Goal: Task Accomplishment & Management: Use online tool/utility

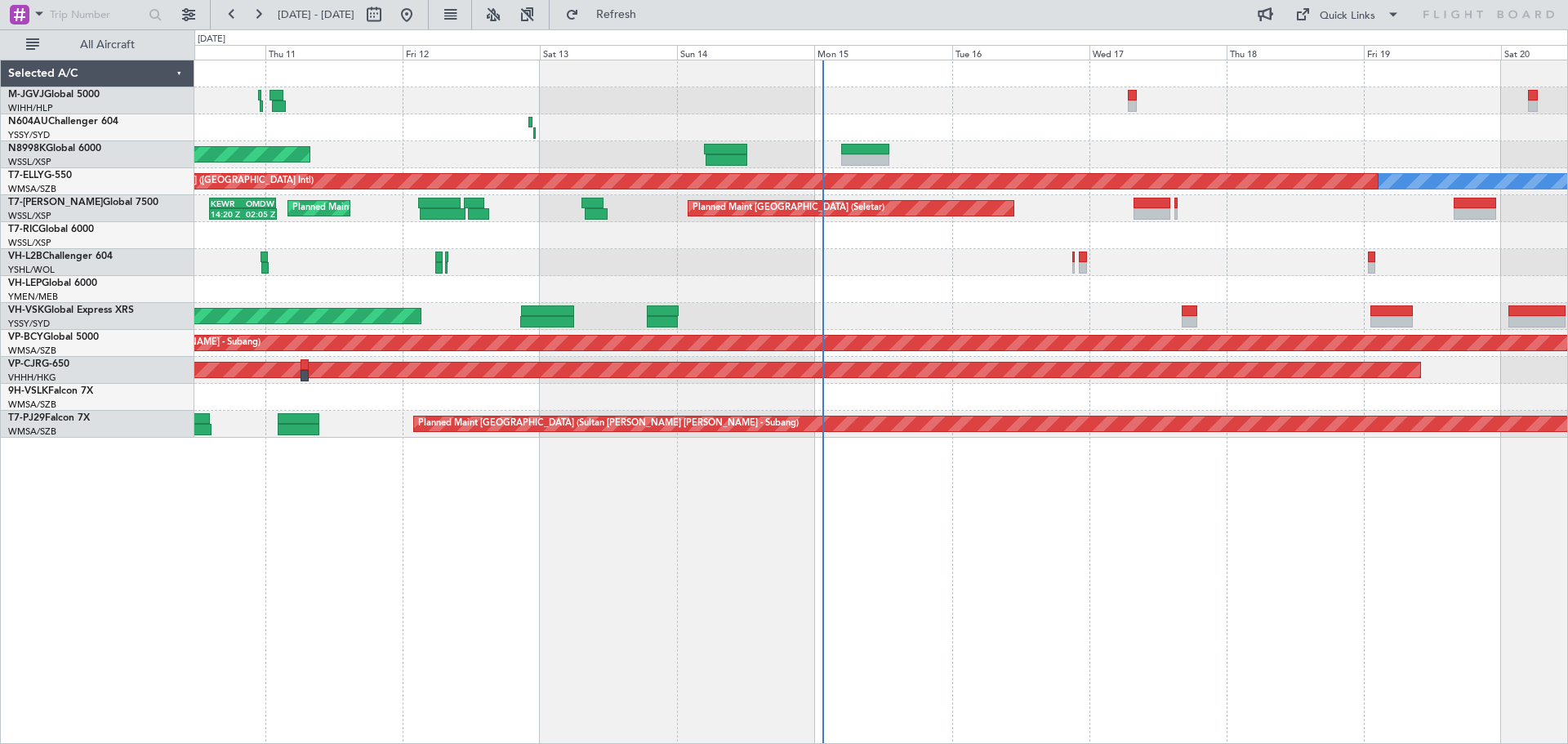
click at [1001, 316] on div "Unplanned Maint Sydney ([PERSON_NAME] Intl) Planned Maint Sydney ([PERSON_NAME]…" at bounding box center [880, 316] width 1373 height 27
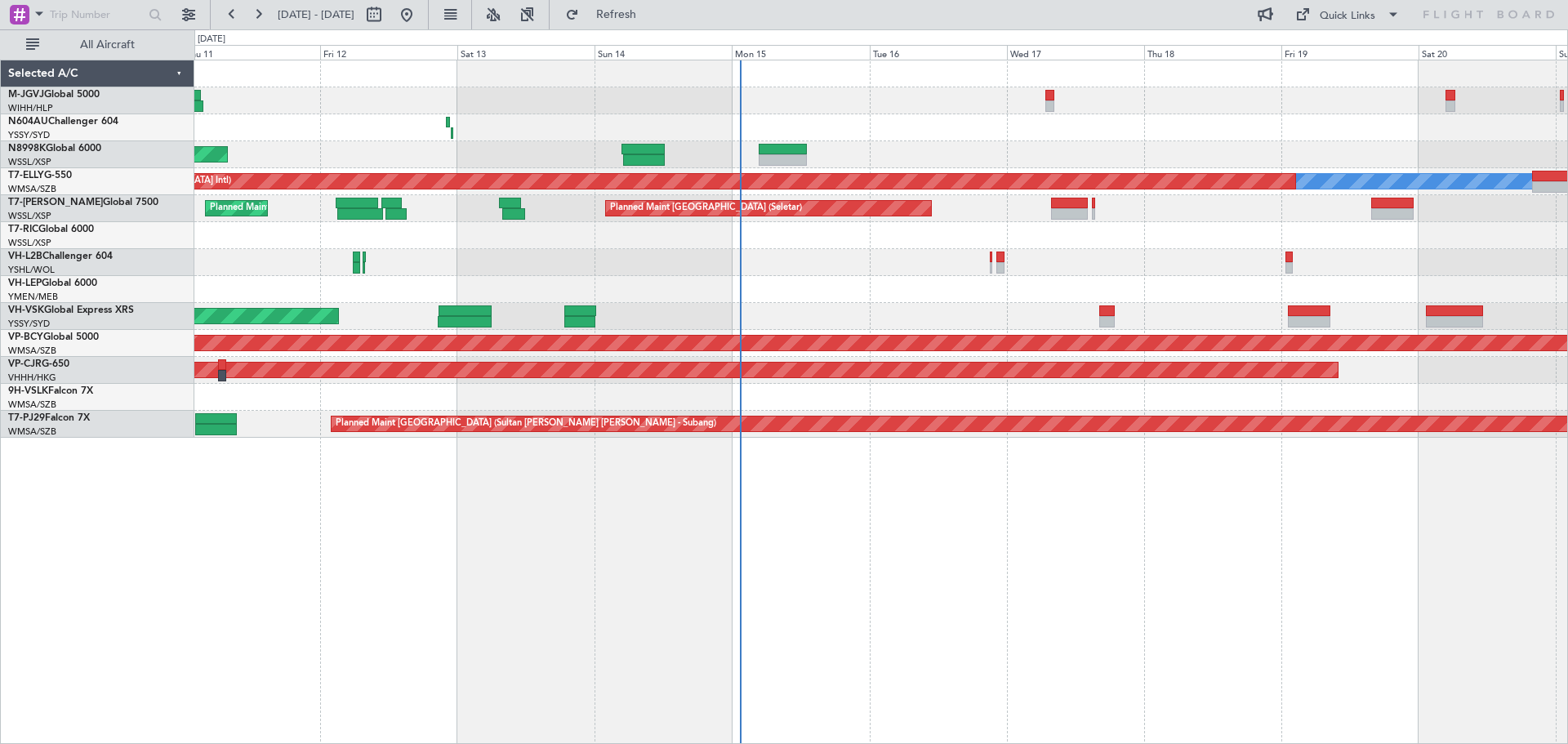
click at [1069, 321] on div "Unplanned Maint Sydney ([PERSON_NAME] Intl) Planned Maint Sydney ([PERSON_NAME]…" at bounding box center [880, 316] width 1373 height 27
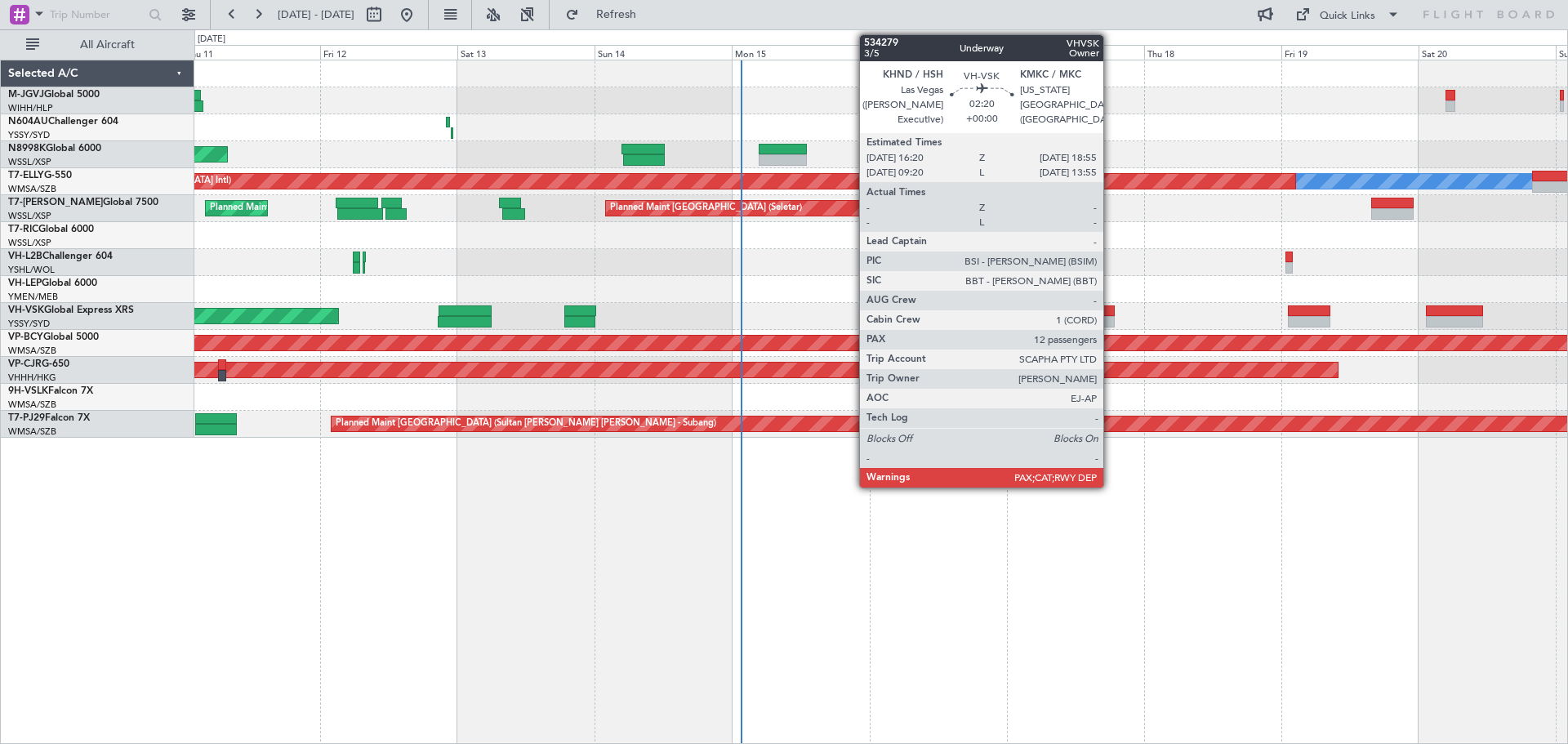
click at [1111, 310] on div at bounding box center [1108, 311] width 16 height 11
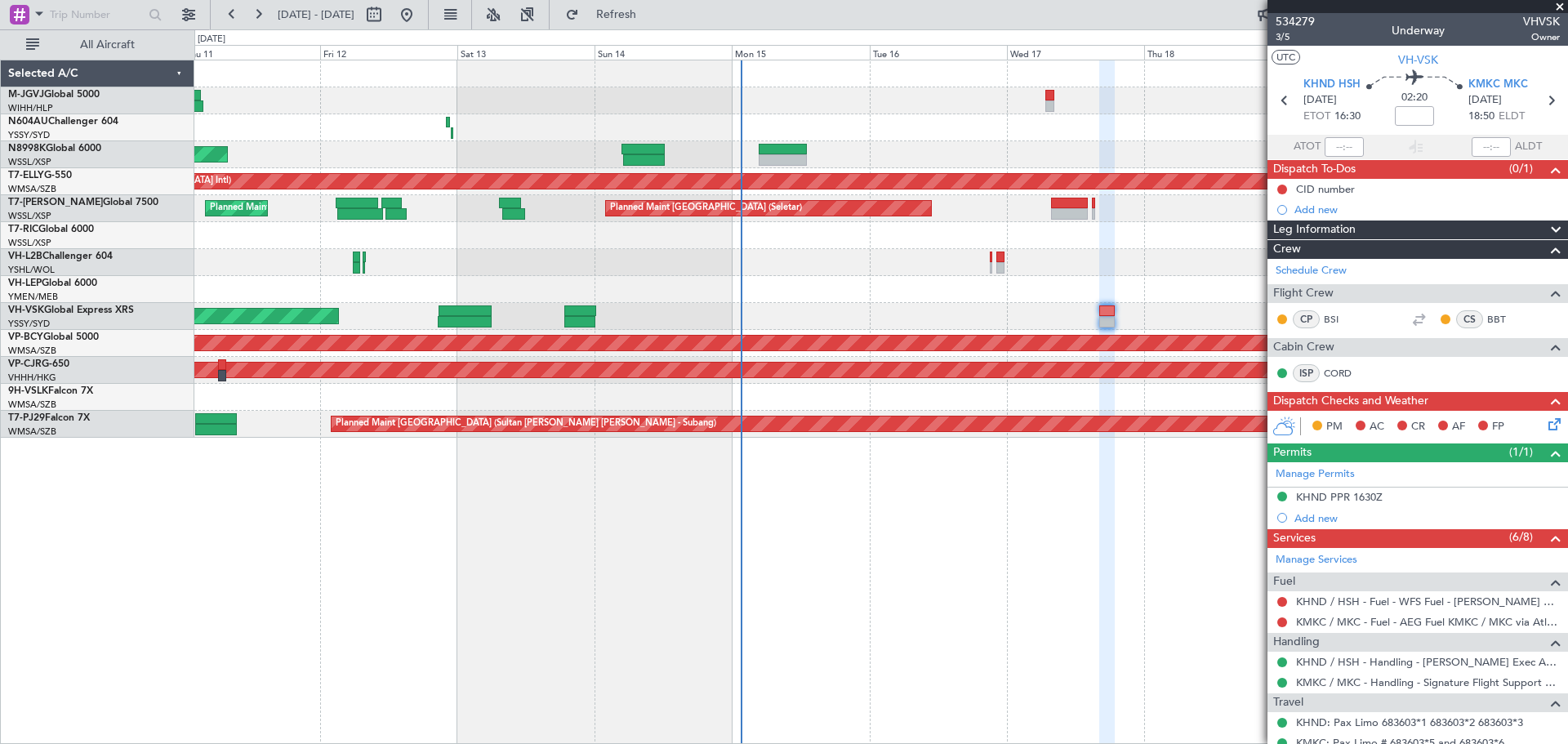
click at [738, 373] on div "Planned Maint [GEOGRAPHIC_DATA] (Seletar) [PERSON_NAME] Planned Maint [GEOGRAPH…" at bounding box center [880, 248] width 1373 height 377
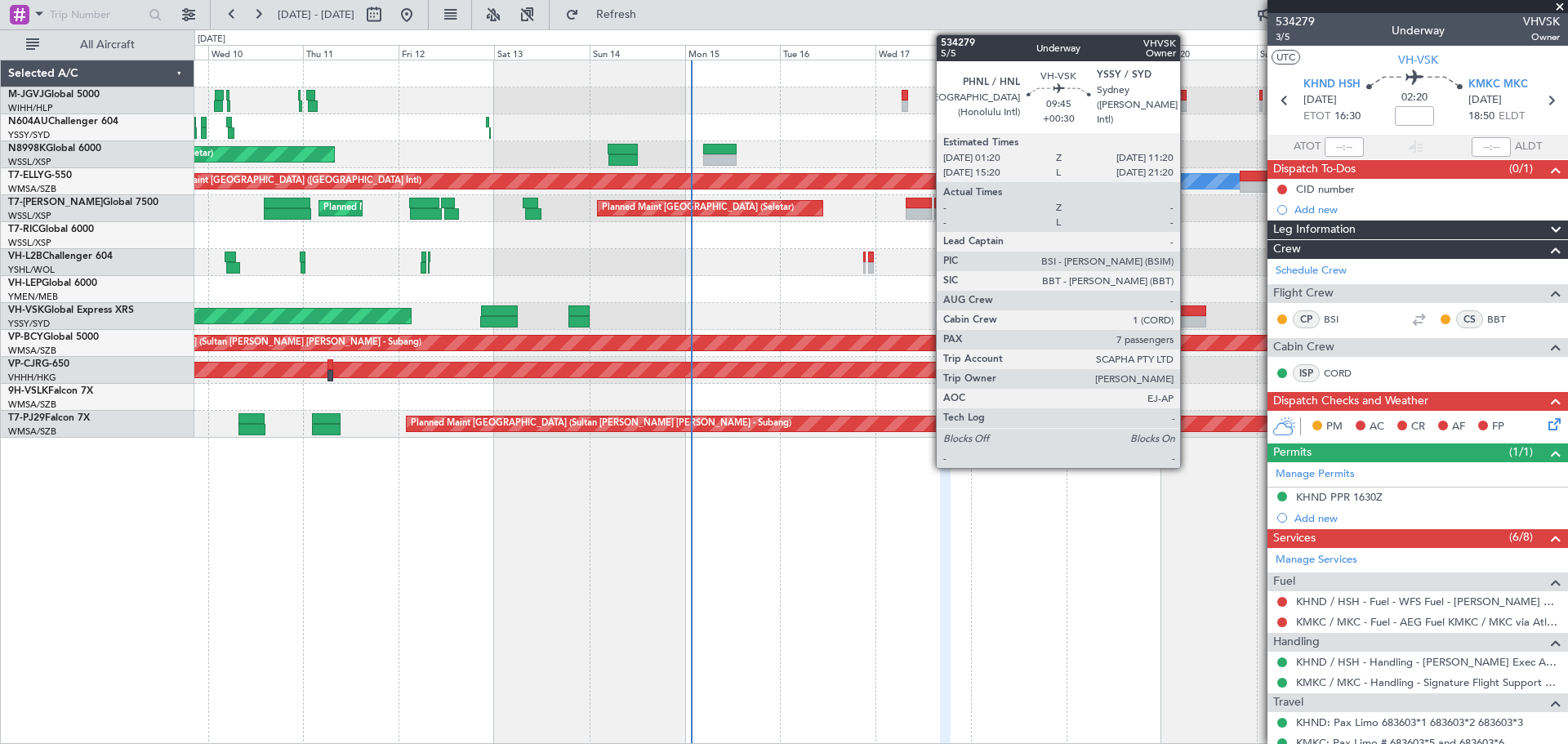
click at [1188, 314] on div at bounding box center [1187, 311] width 40 height 11
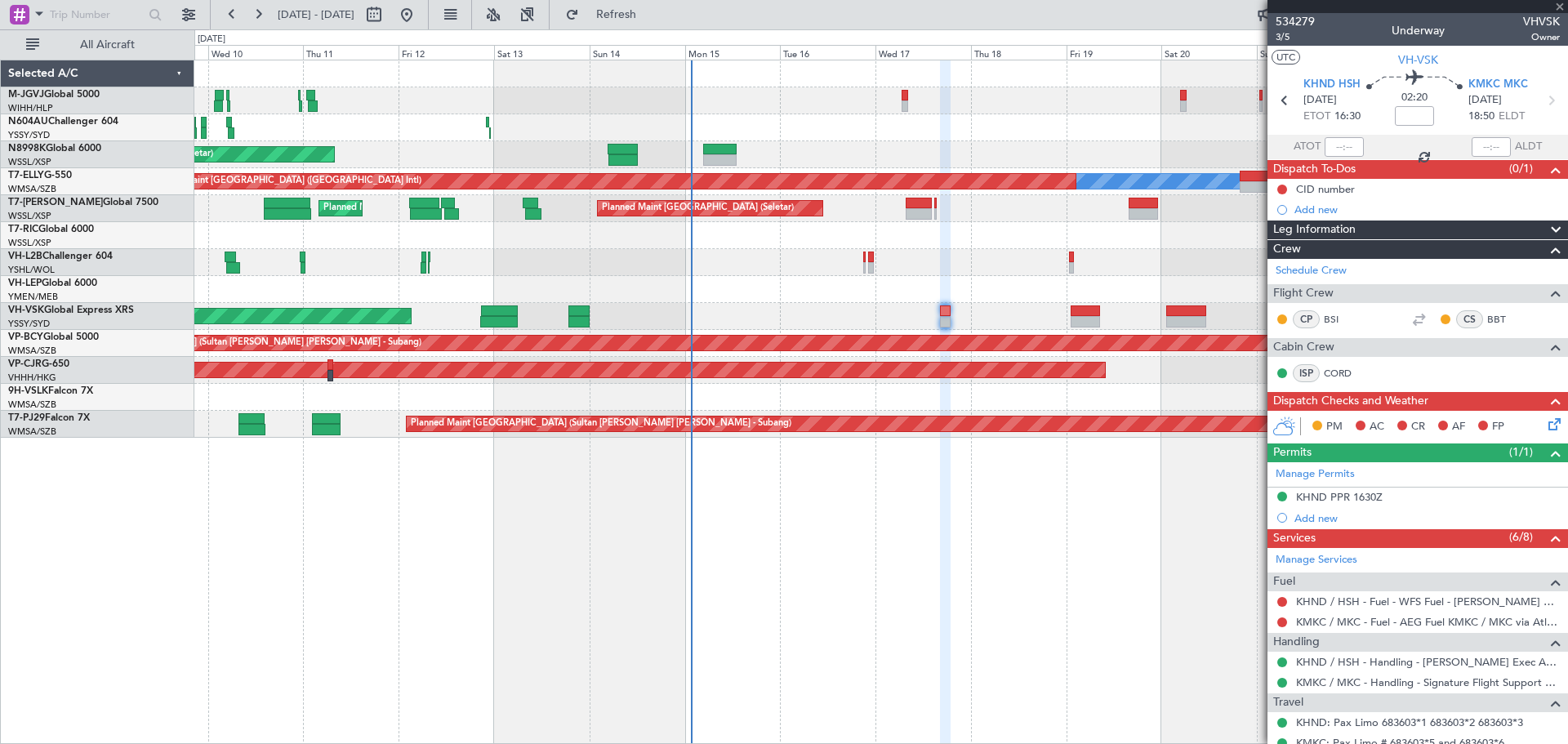
type input "+00:30"
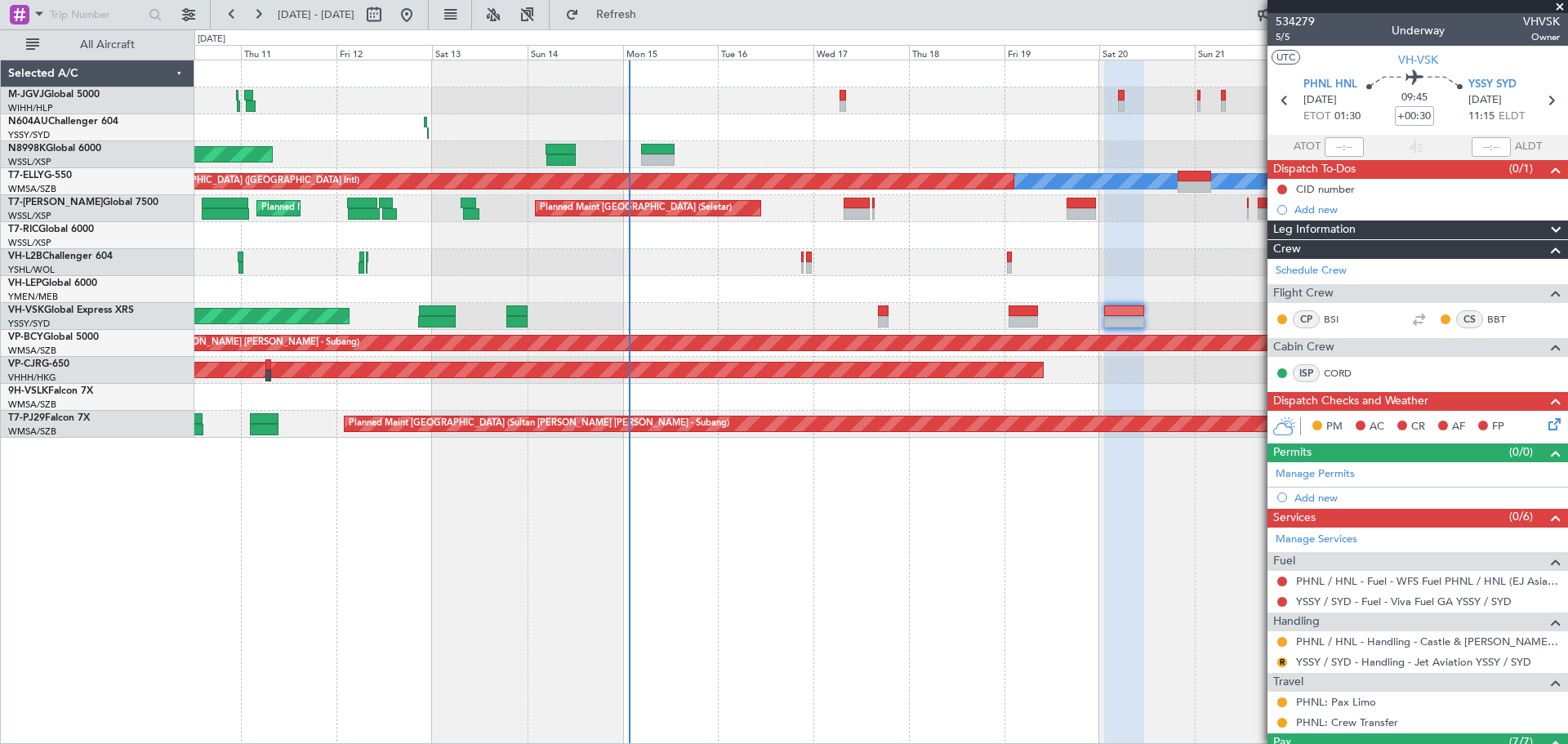
click at [1039, 571] on div "Planned Maint [GEOGRAPHIC_DATA] (Seletar) [PERSON_NAME] Planned Maint [GEOGRAPH…" at bounding box center [881, 402] width 1374 height 685
click at [988, 596] on div "Planned Maint [GEOGRAPHIC_DATA] (Seletar) [PERSON_NAME] Planned Maint [GEOGRAPH…" at bounding box center [881, 402] width 1374 height 685
click at [818, 526] on div "Planned Maint [GEOGRAPHIC_DATA] (Seletar) [PERSON_NAME] Planned Maint [GEOGRAPH…" at bounding box center [881, 402] width 1374 height 685
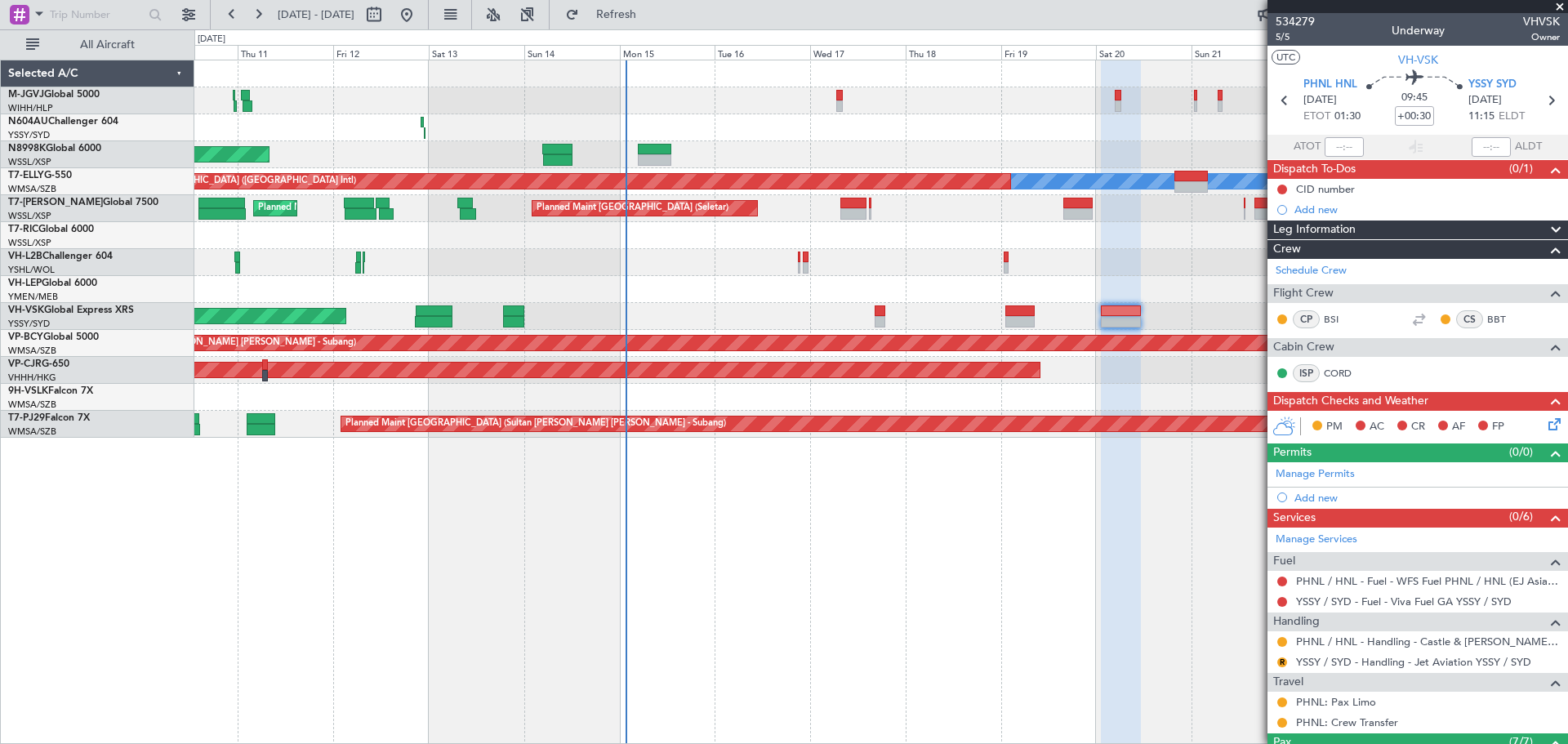
click at [751, 328] on div "Planned Maint Sydney ([PERSON_NAME] Intl) Unplanned Maint Sydney ([PERSON_NAME]…" at bounding box center [880, 316] width 1373 height 27
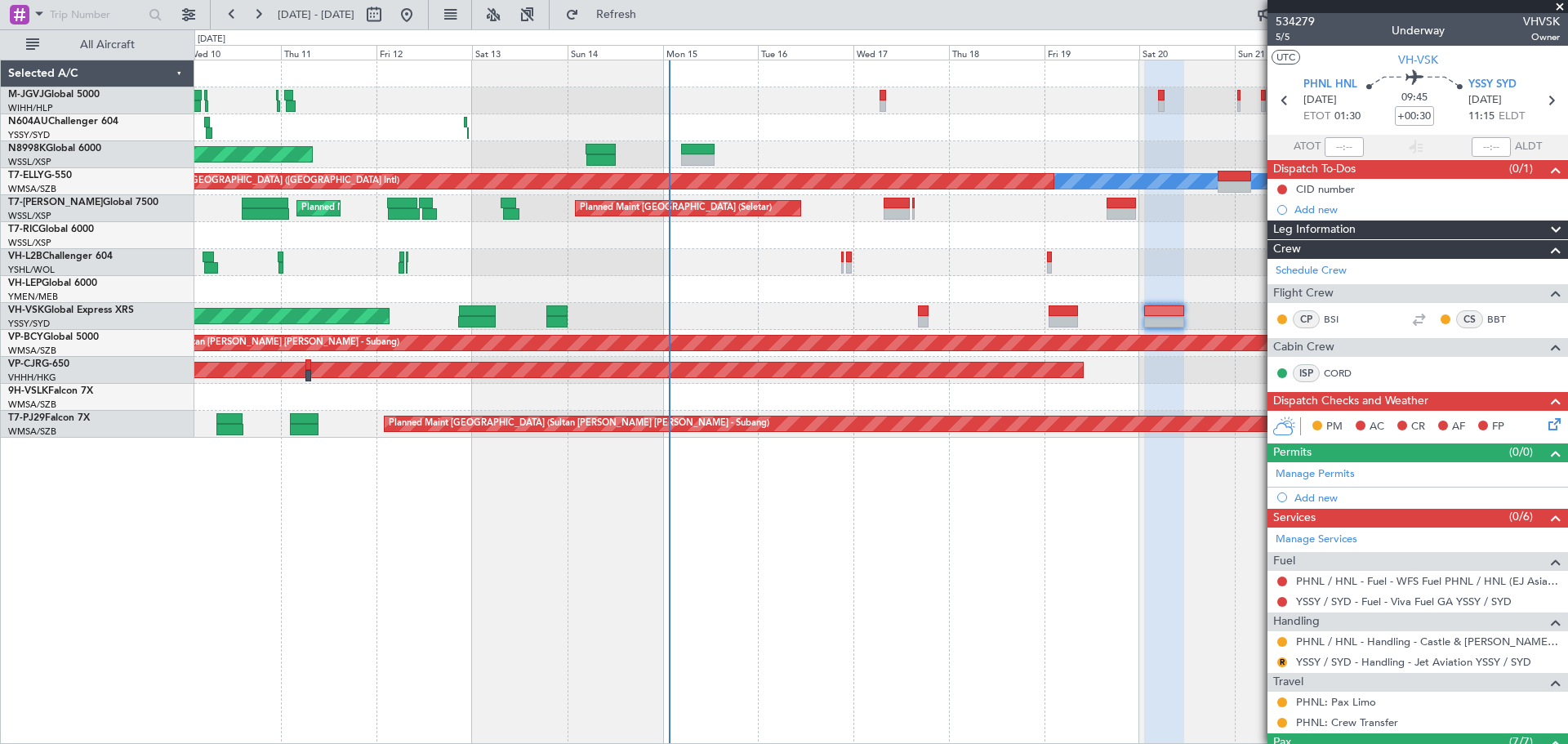
click at [467, 153] on div "Planned Maint [GEOGRAPHIC_DATA] (Seletar)" at bounding box center [880, 154] width 1373 height 27
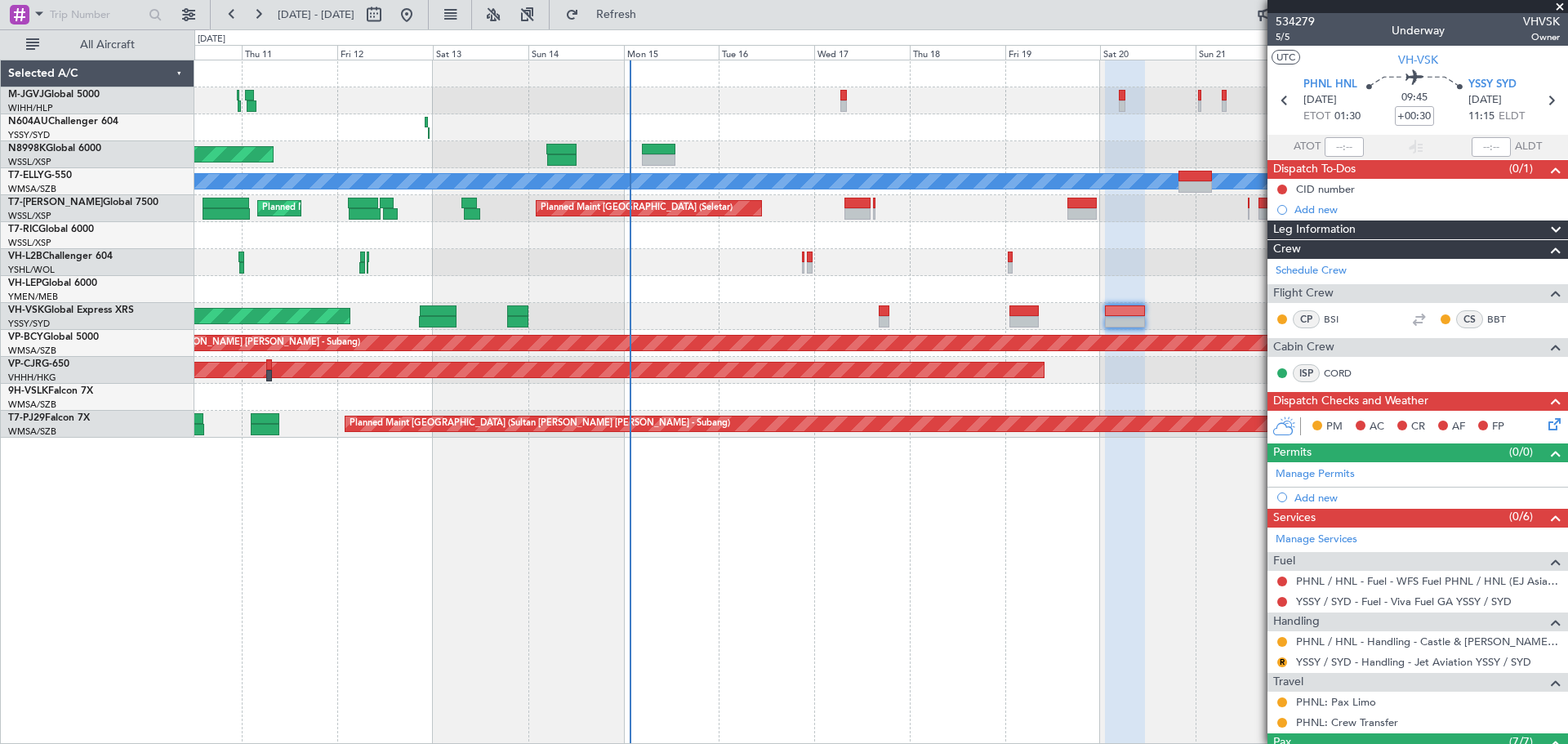
click at [838, 136] on div at bounding box center [880, 127] width 1373 height 27
click at [1120, 546] on div at bounding box center [1125, 402] width 40 height 685
click at [1562, 7] on span at bounding box center [1560, 7] width 16 height 15
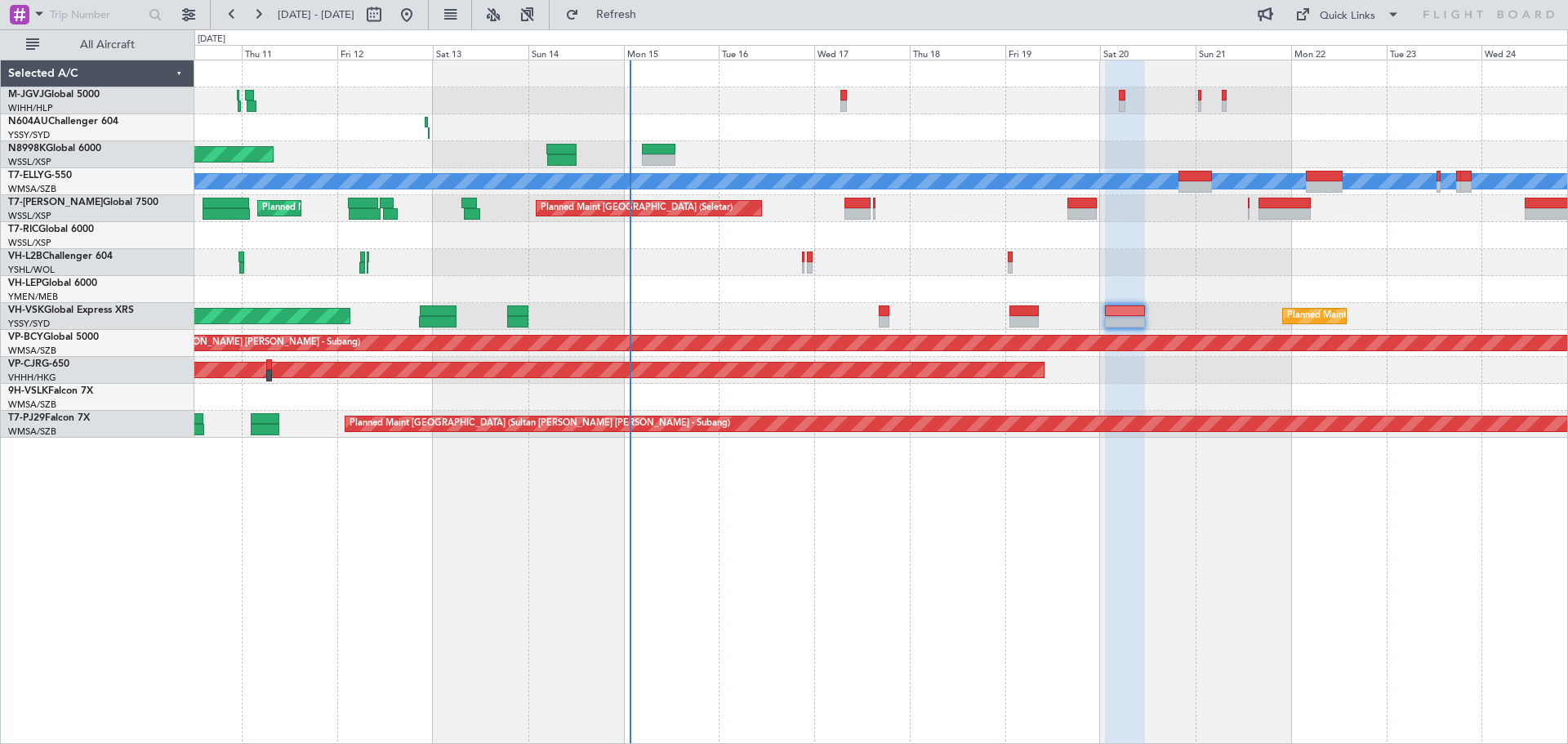
type input "0"
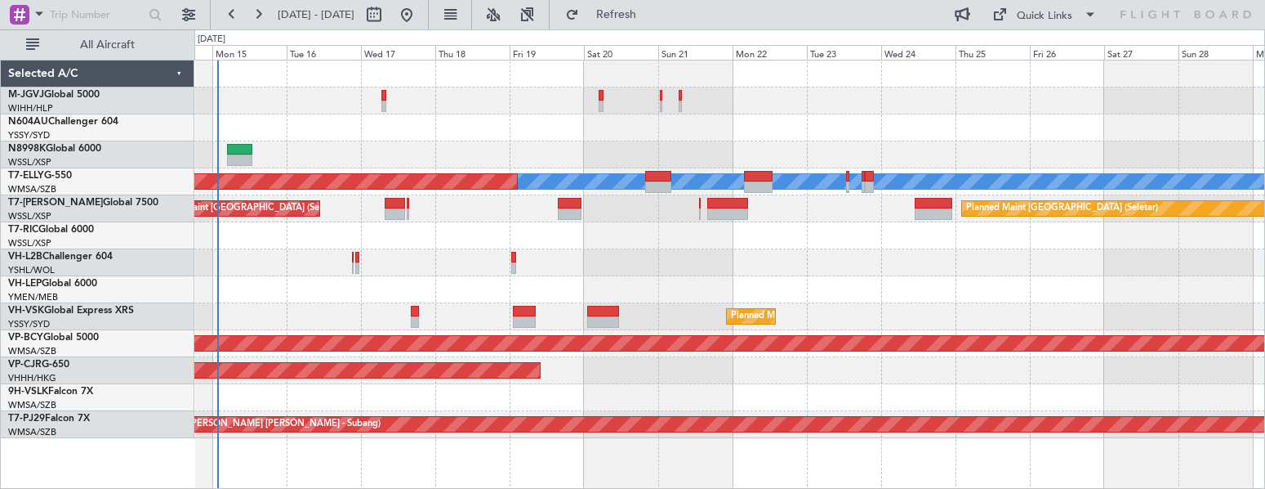
click at [341, 333] on div "Planned Maint [GEOGRAPHIC_DATA] (Seletar) [PERSON_NAME] Planned Maint [GEOGRAPH…" at bounding box center [729, 248] width 1070 height 377
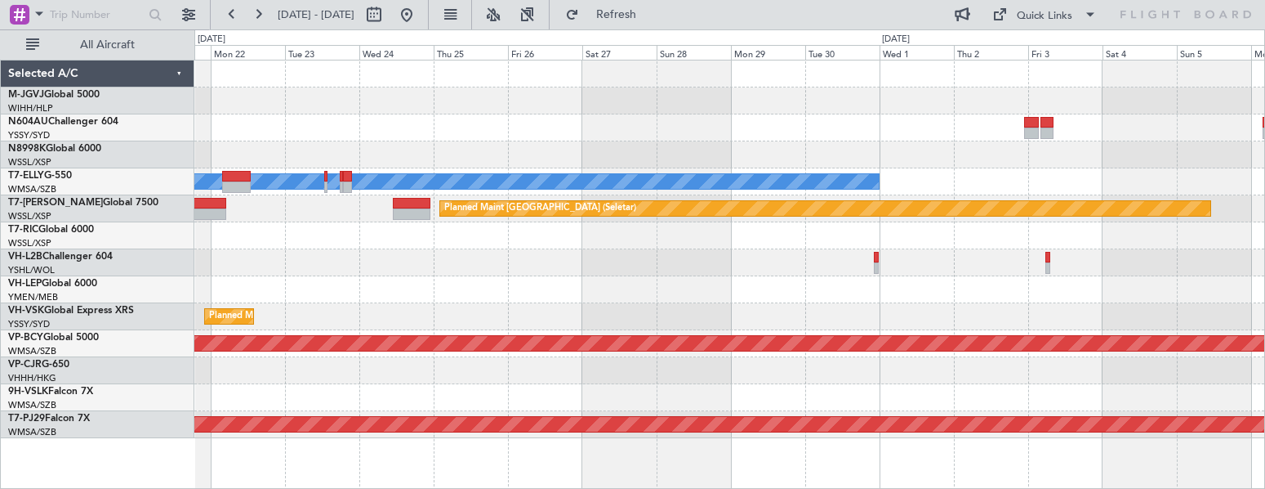
click at [588, 315] on div "[PERSON_NAME] Planned Maint [GEOGRAPHIC_DATA] ([GEOGRAPHIC_DATA]) Planned Maint…" at bounding box center [729, 248] width 1070 height 377
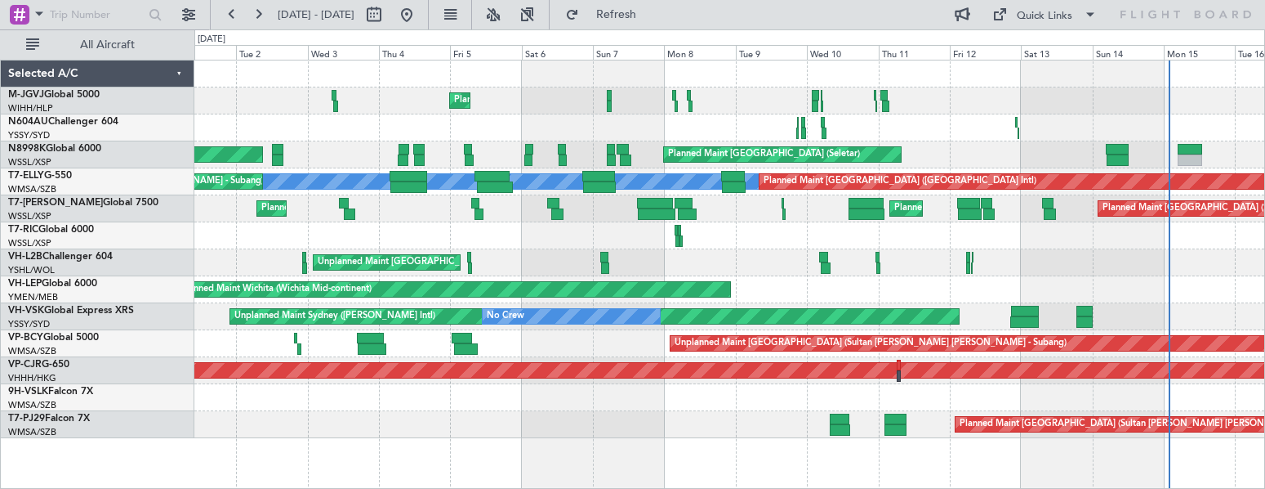
click at [881, 281] on div "Unplanned Maint Wichita (Wichita Mid-continent)" at bounding box center [729, 289] width 1070 height 27
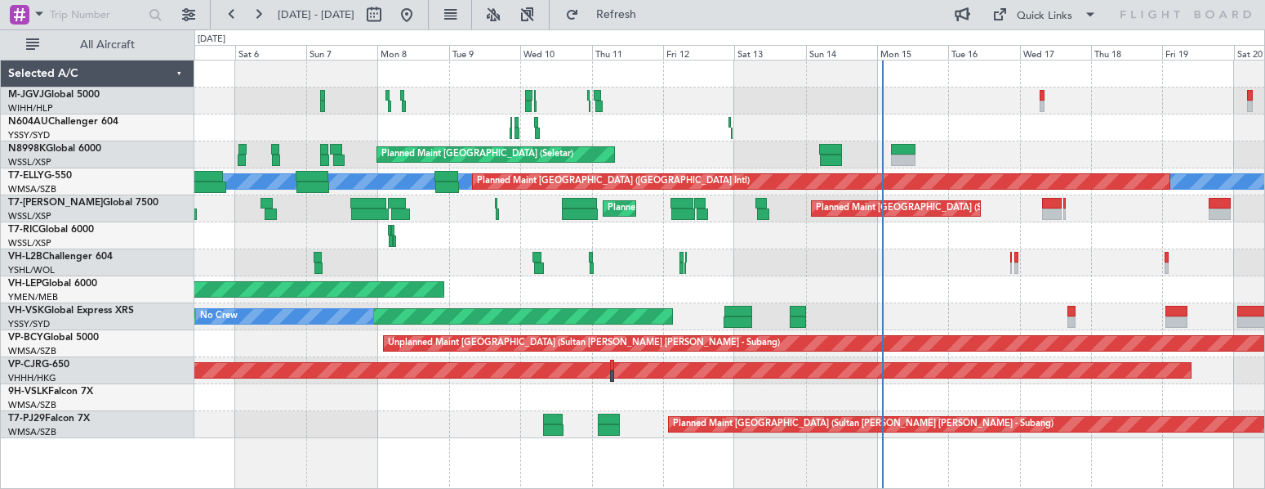
click at [787, 308] on div "Planned Maint [GEOGRAPHIC_DATA] (Seletar) Planned Maint [GEOGRAPHIC_DATA] (Sele…" at bounding box center [729, 248] width 1070 height 377
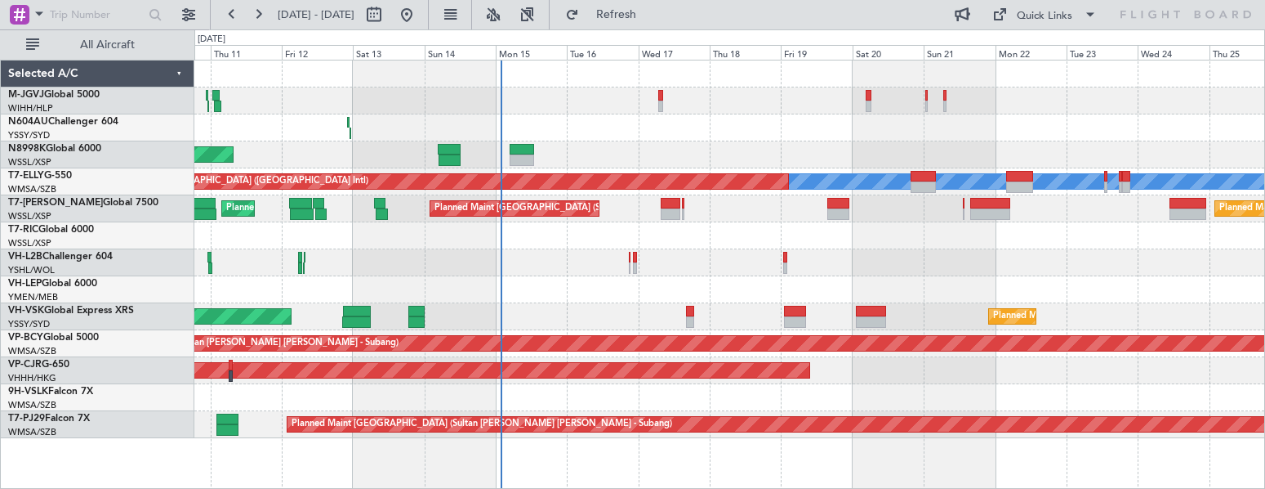
click at [610, 304] on div "Planned Maint [GEOGRAPHIC_DATA] (Seletar) [PERSON_NAME] Planned Maint [GEOGRAPH…" at bounding box center [729, 248] width 1070 height 377
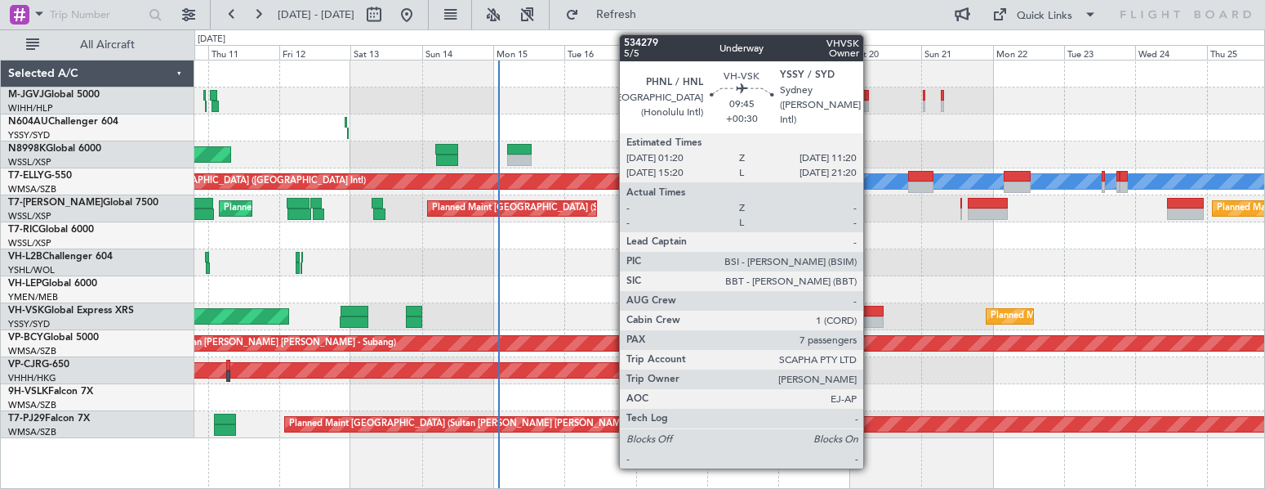
click at [871, 314] on div at bounding box center [869, 311] width 30 height 11
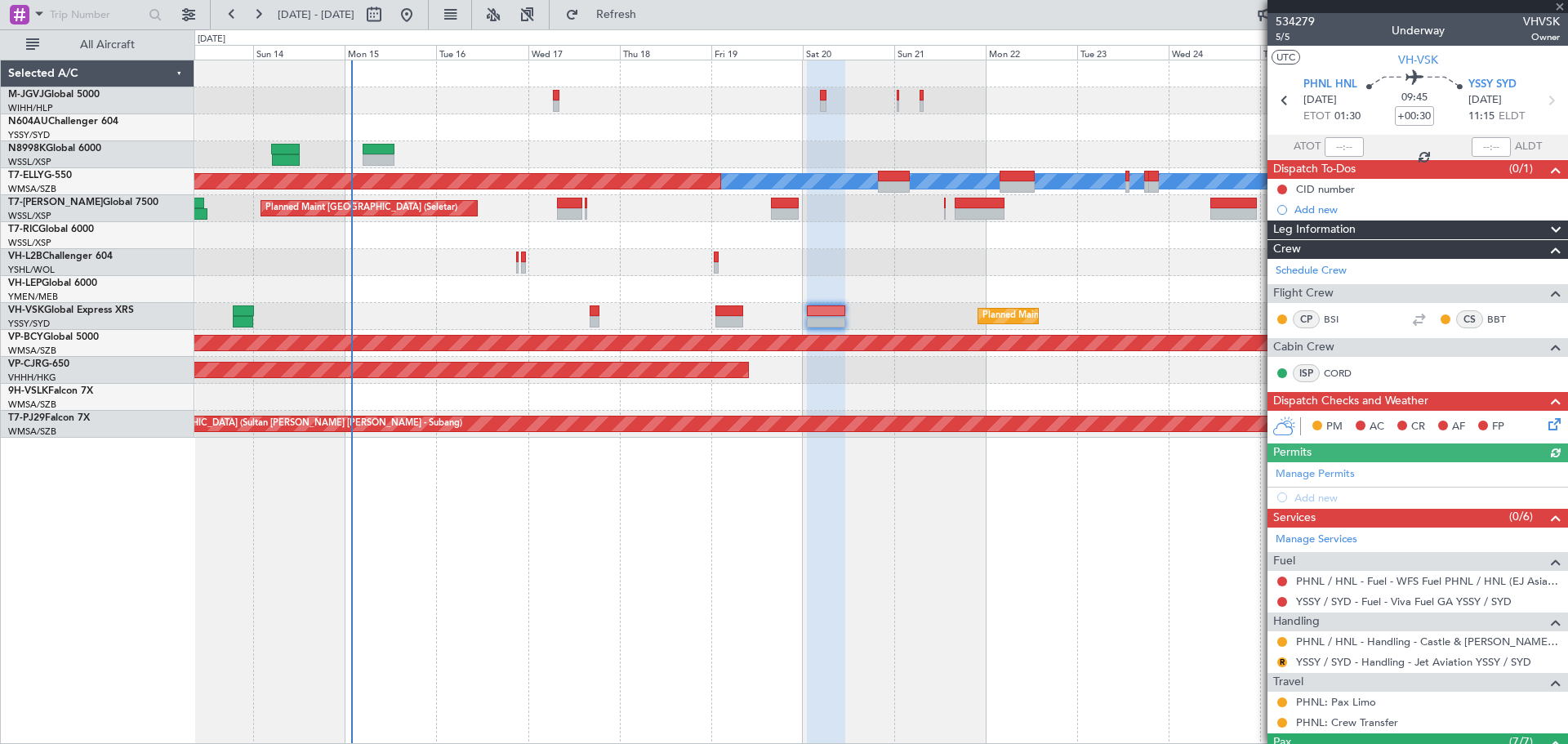
click at [796, 573] on div "Planned Maint [GEOGRAPHIC_DATA] (Seletar) [PERSON_NAME] Planned Maint [GEOGRAPH…" at bounding box center [881, 402] width 1374 height 685
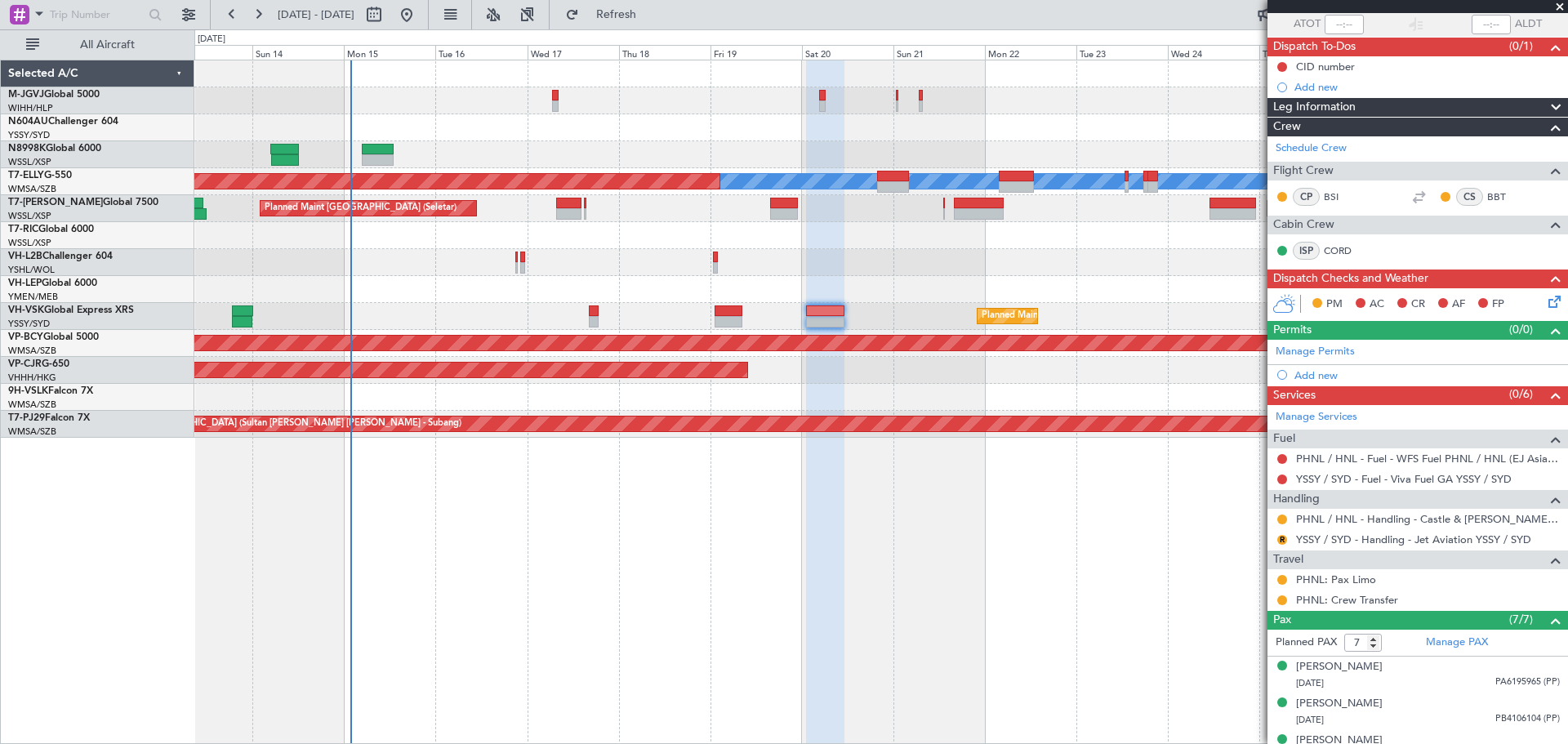
scroll to position [136, 0]
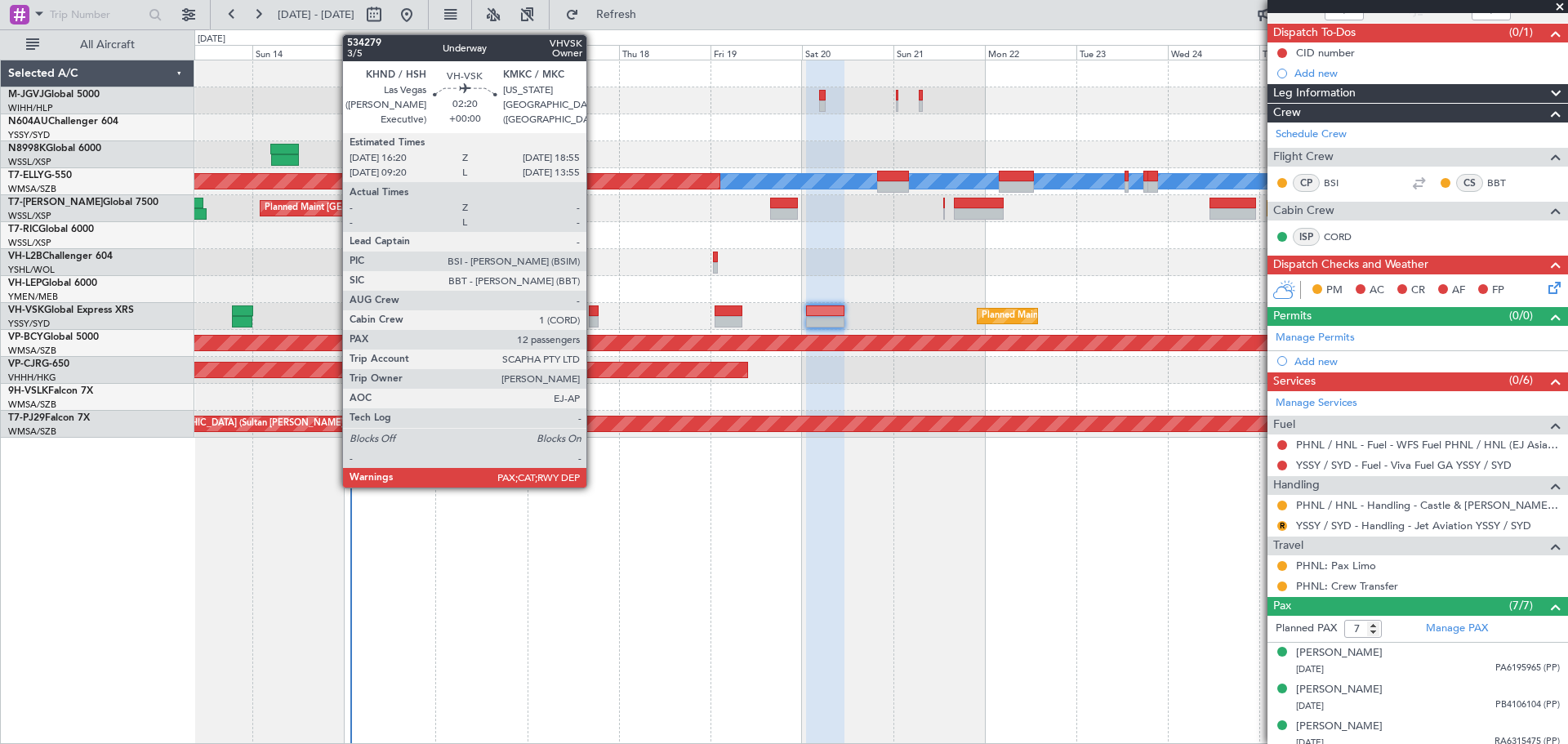
click at [594, 320] on div at bounding box center [594, 321] width 11 height 11
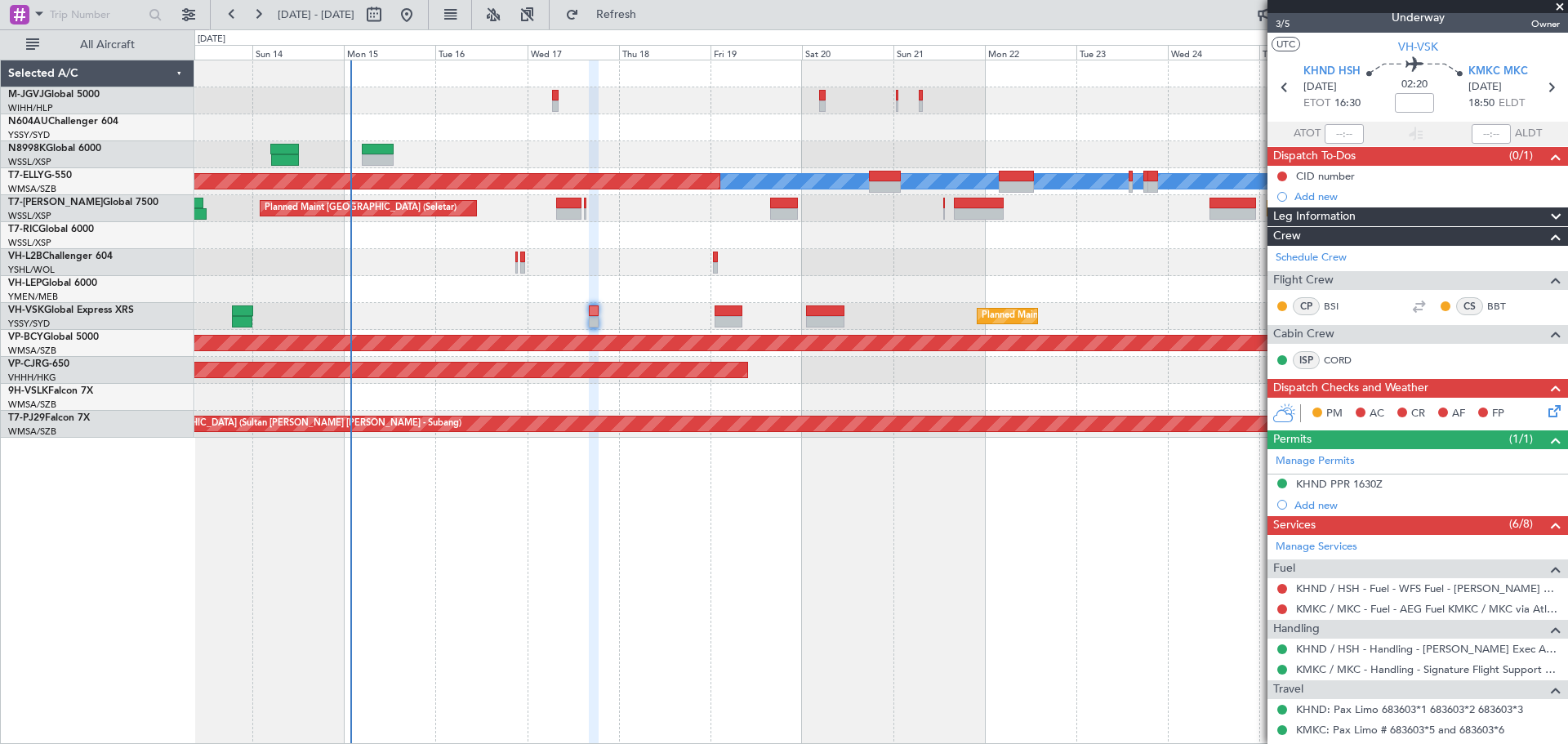
scroll to position [0, 0]
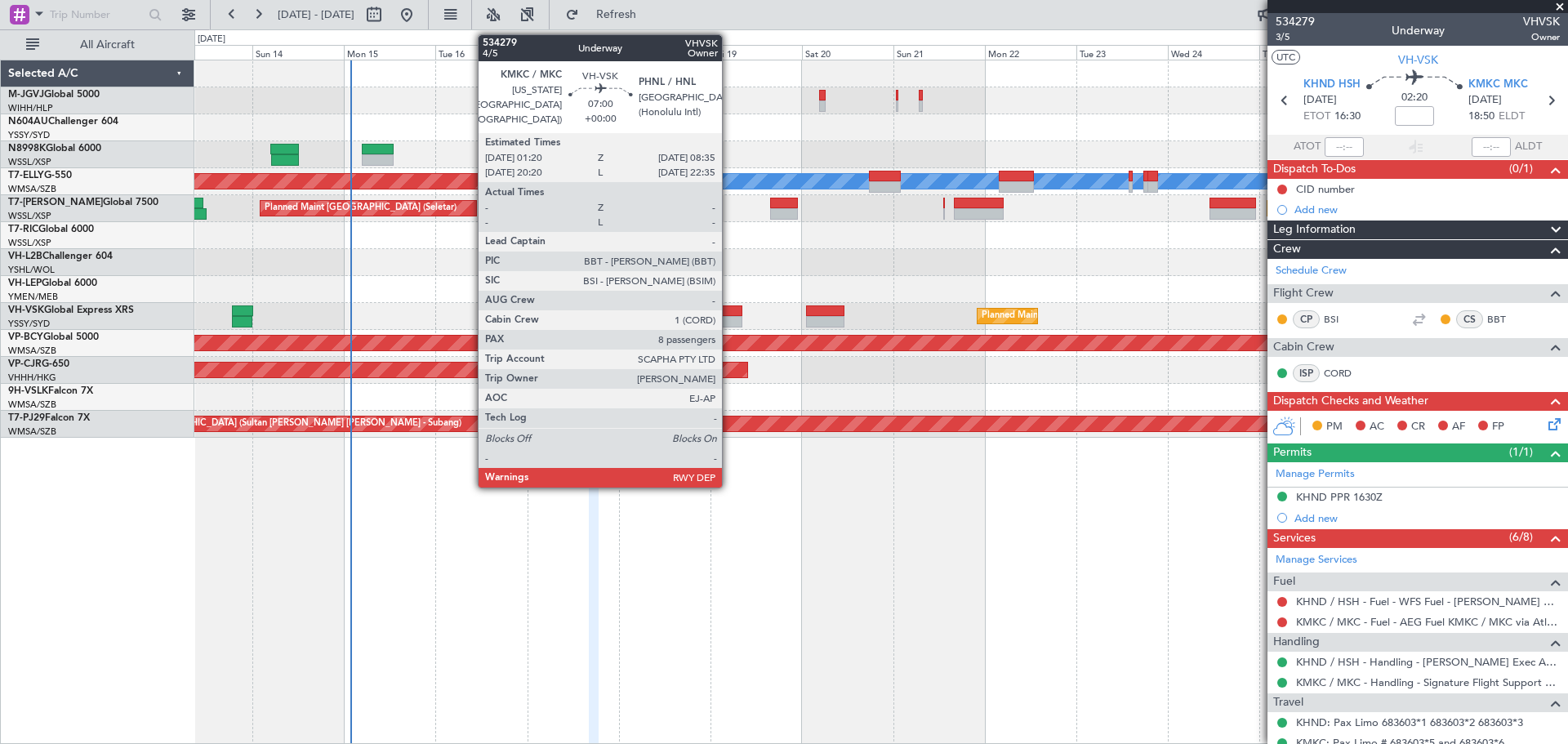
click at [729, 307] on div at bounding box center [729, 311] width 28 height 11
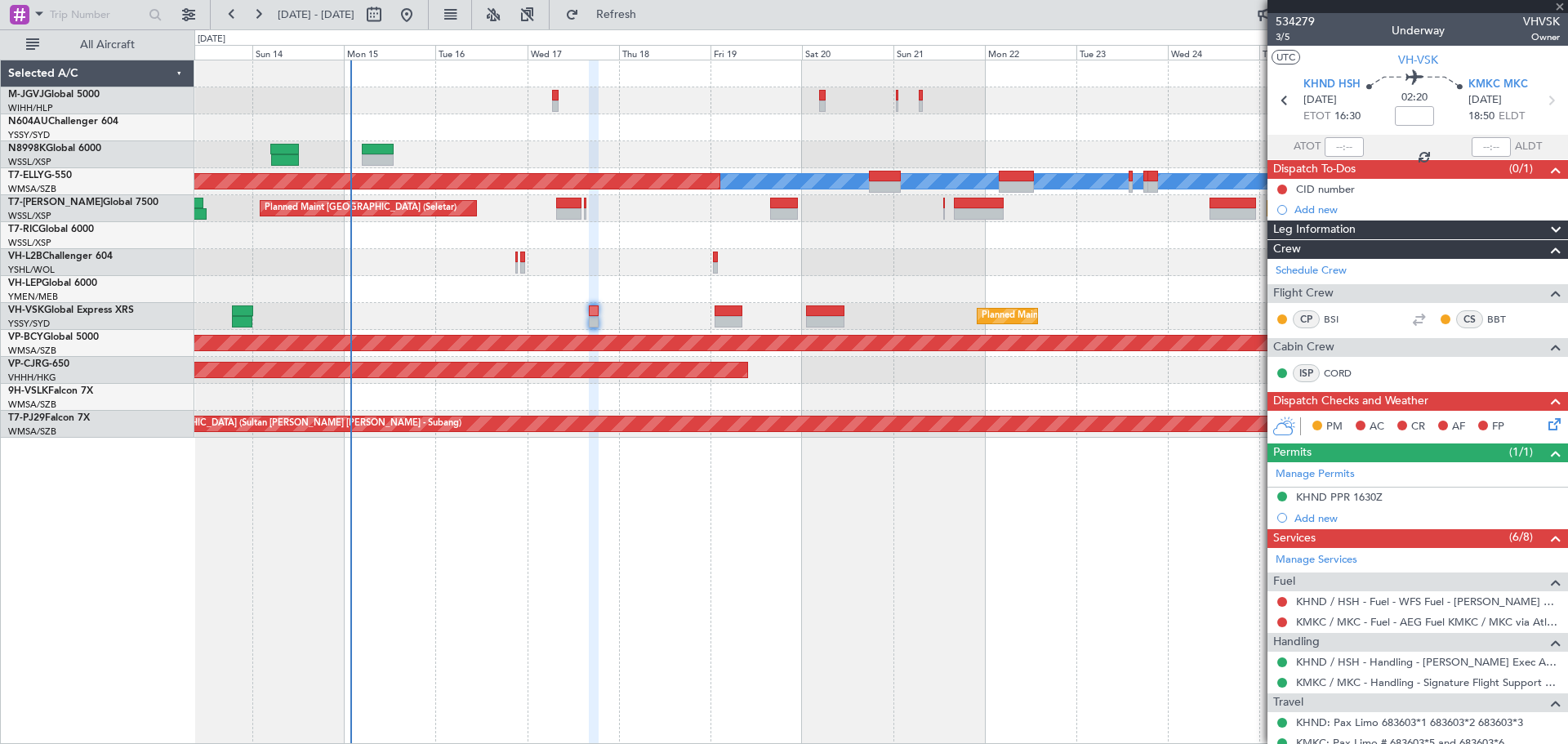
type input "8"
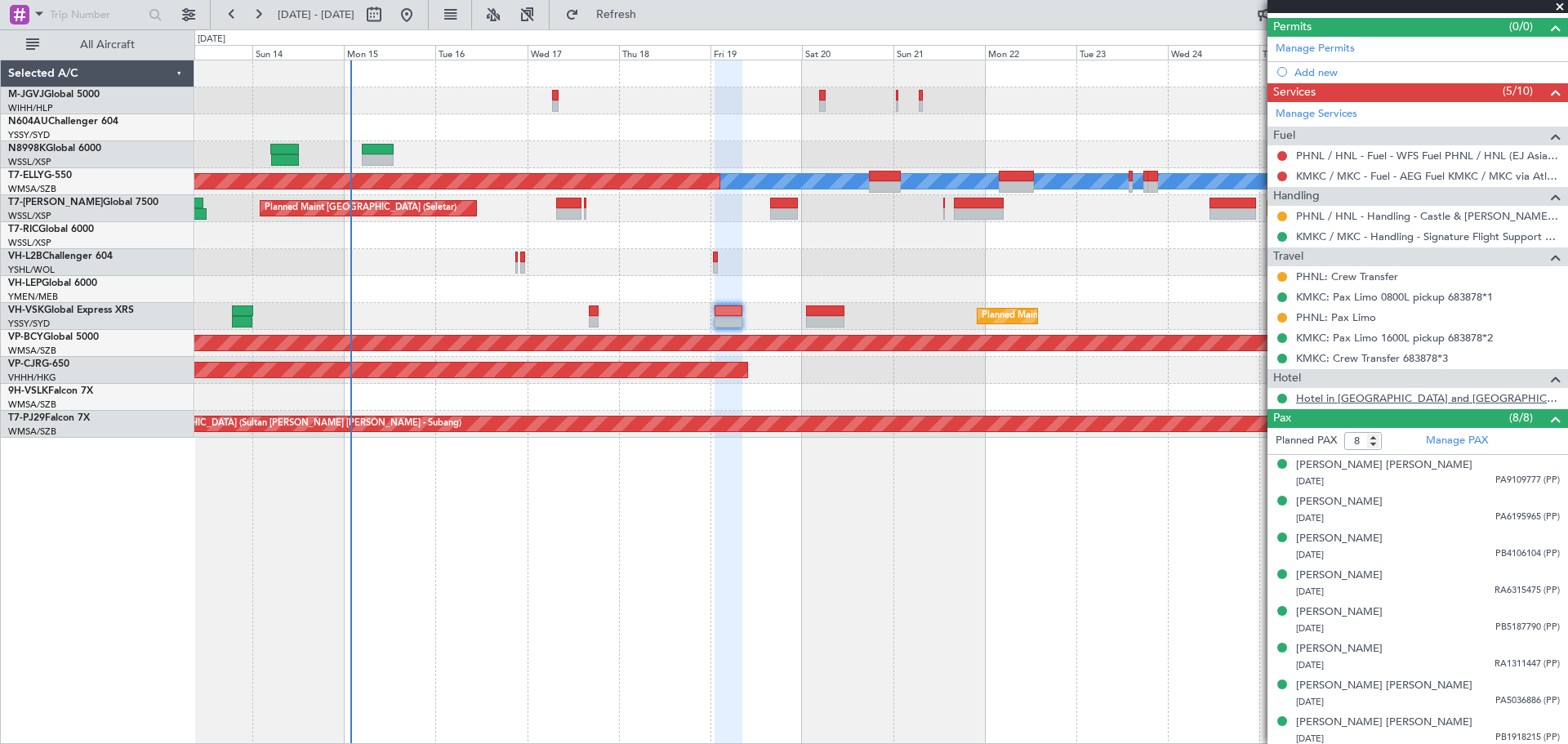
scroll to position [430, 0]
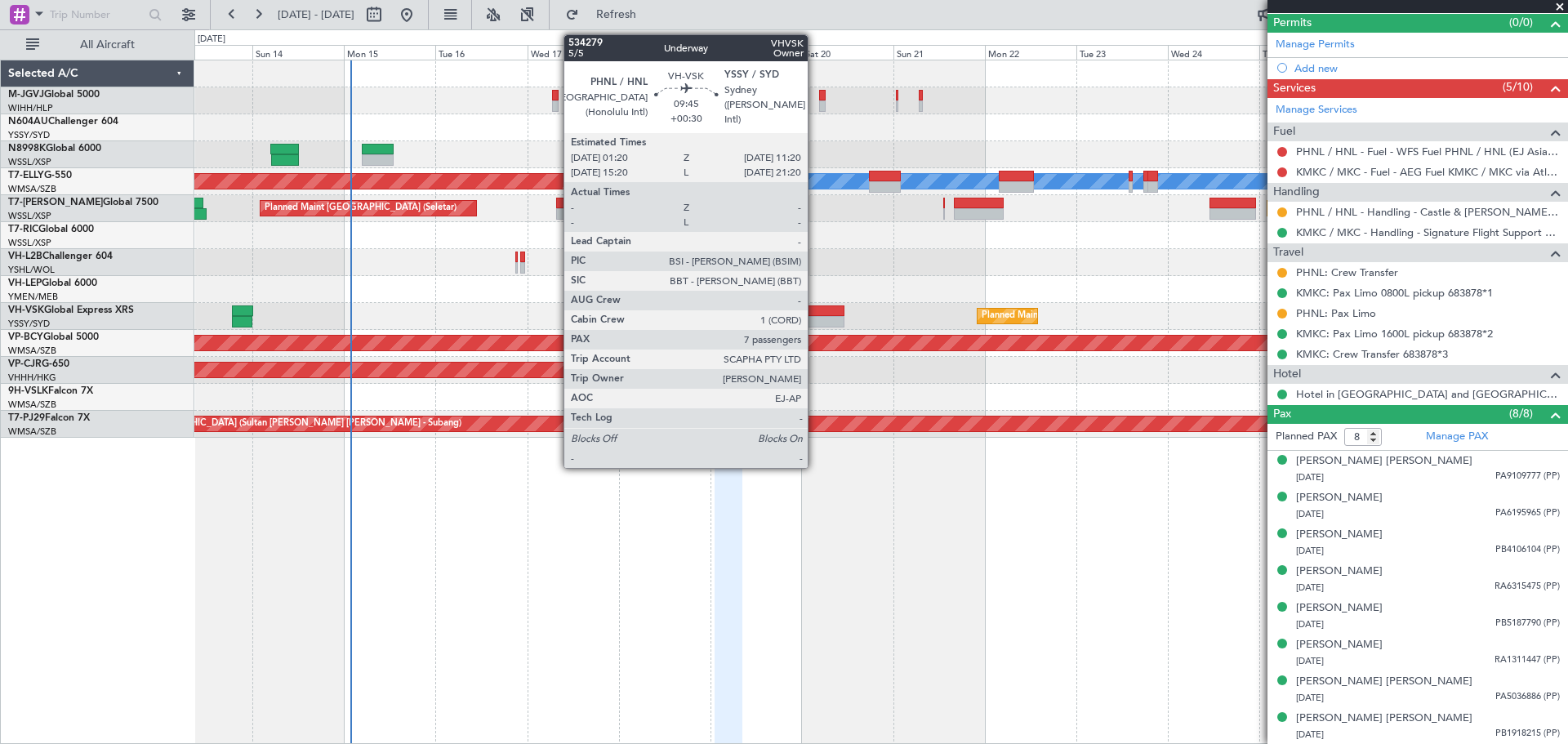
click at [815, 315] on div at bounding box center [825, 311] width 38 height 11
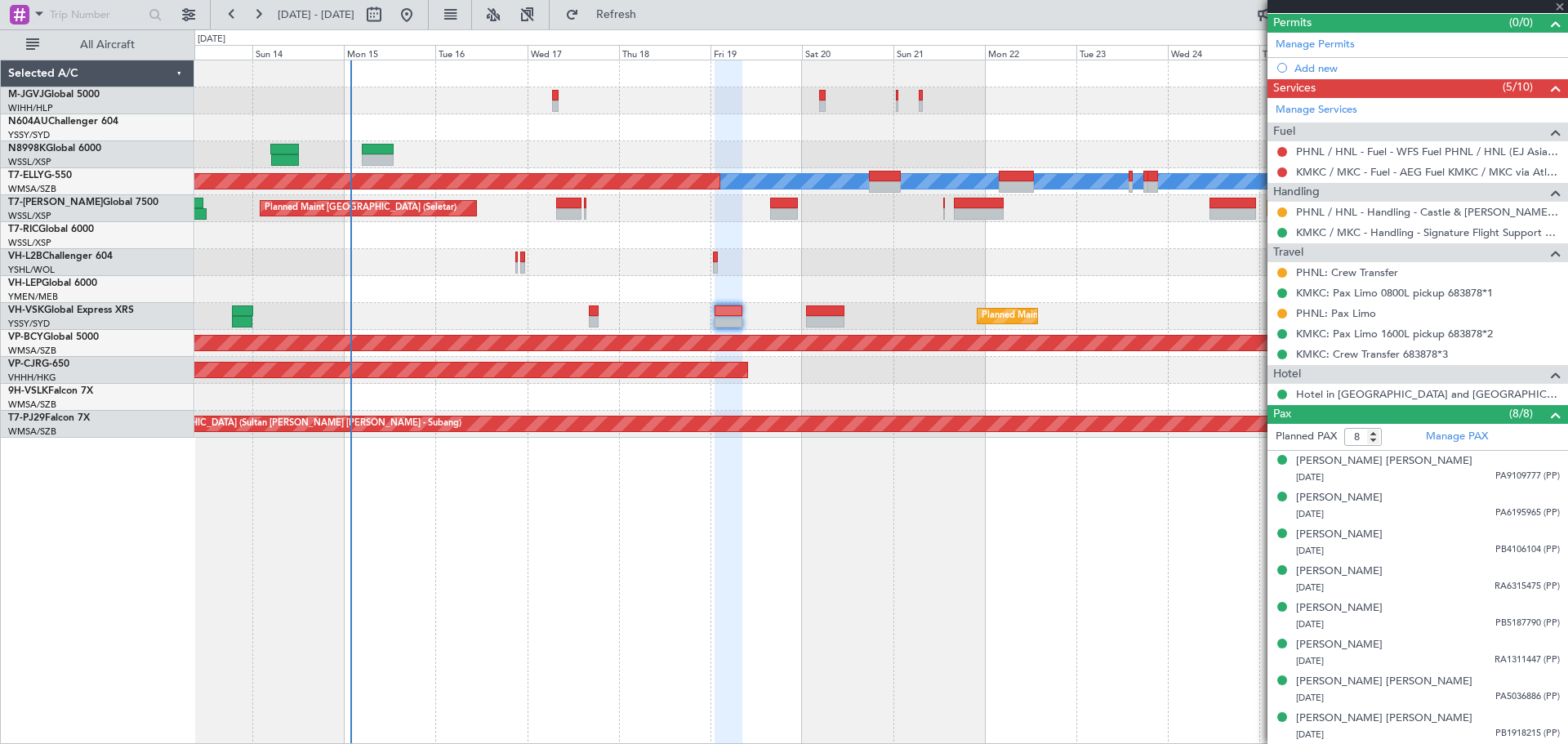
type input "+00:30"
type input "7"
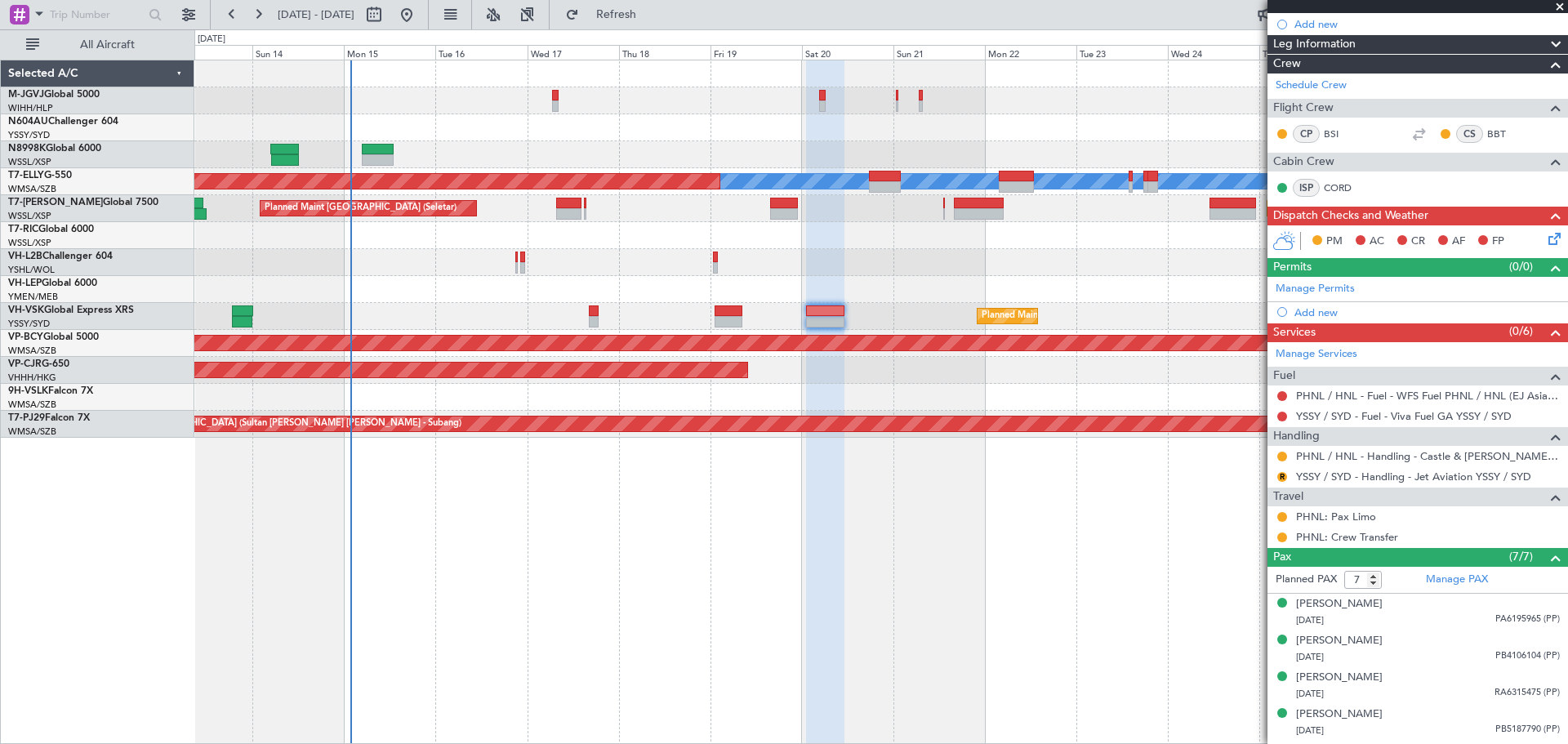
scroll to position [155, 0]
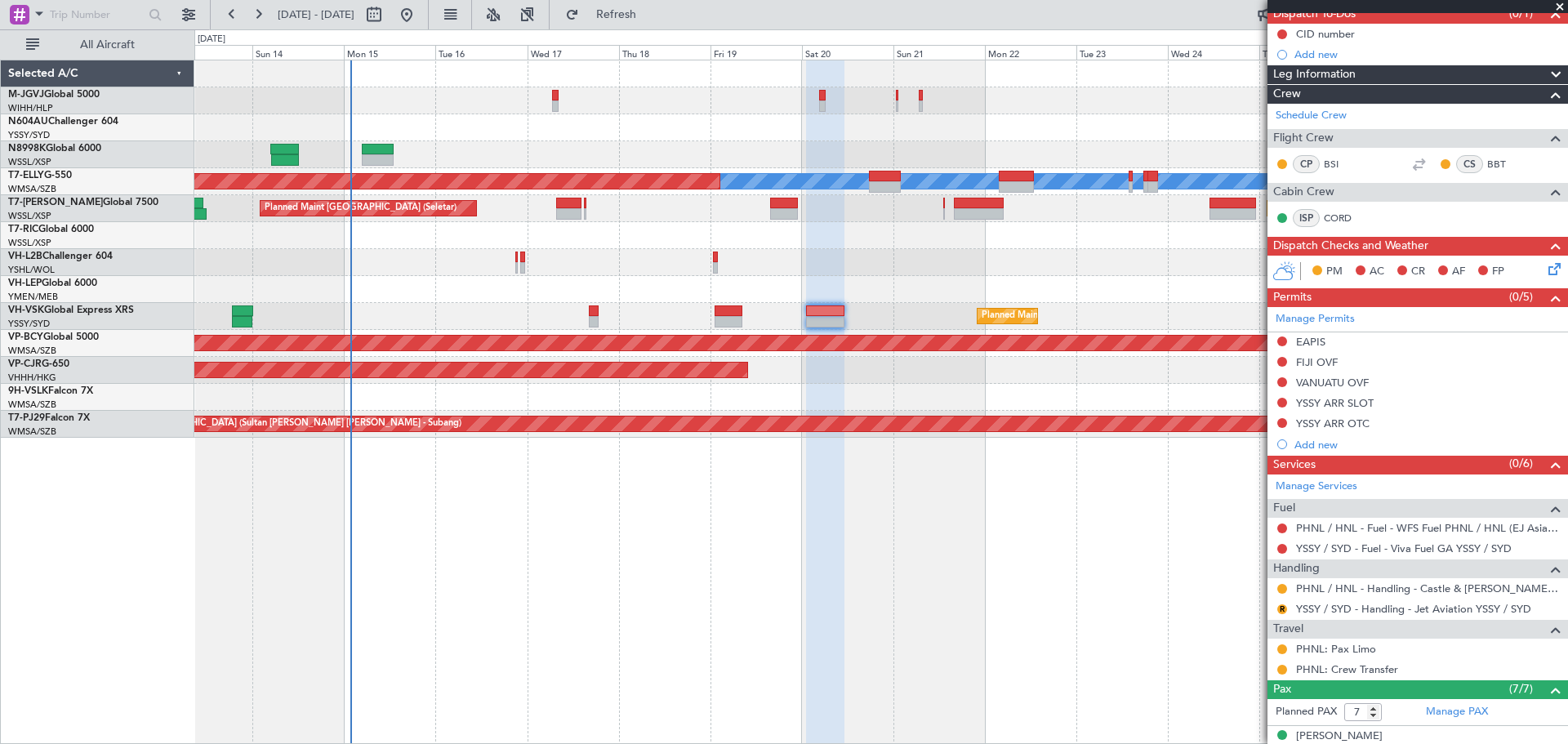
click at [533, 625] on div "Planned Maint [GEOGRAPHIC_DATA] (Seletar) [PERSON_NAME] Planned Maint [GEOGRAPH…" at bounding box center [881, 402] width 1374 height 685
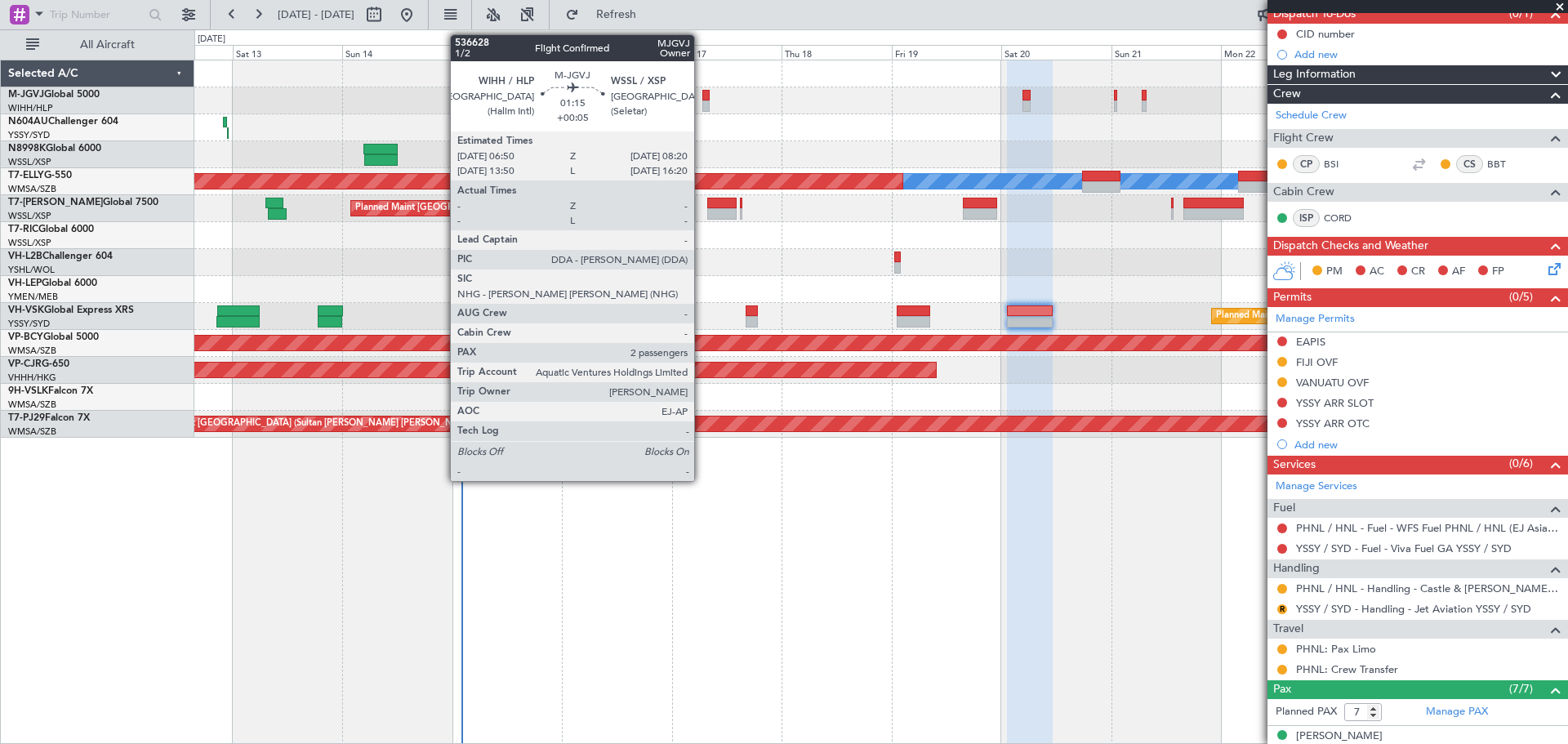
click at [703, 100] on div at bounding box center [706, 105] width 7 height 11
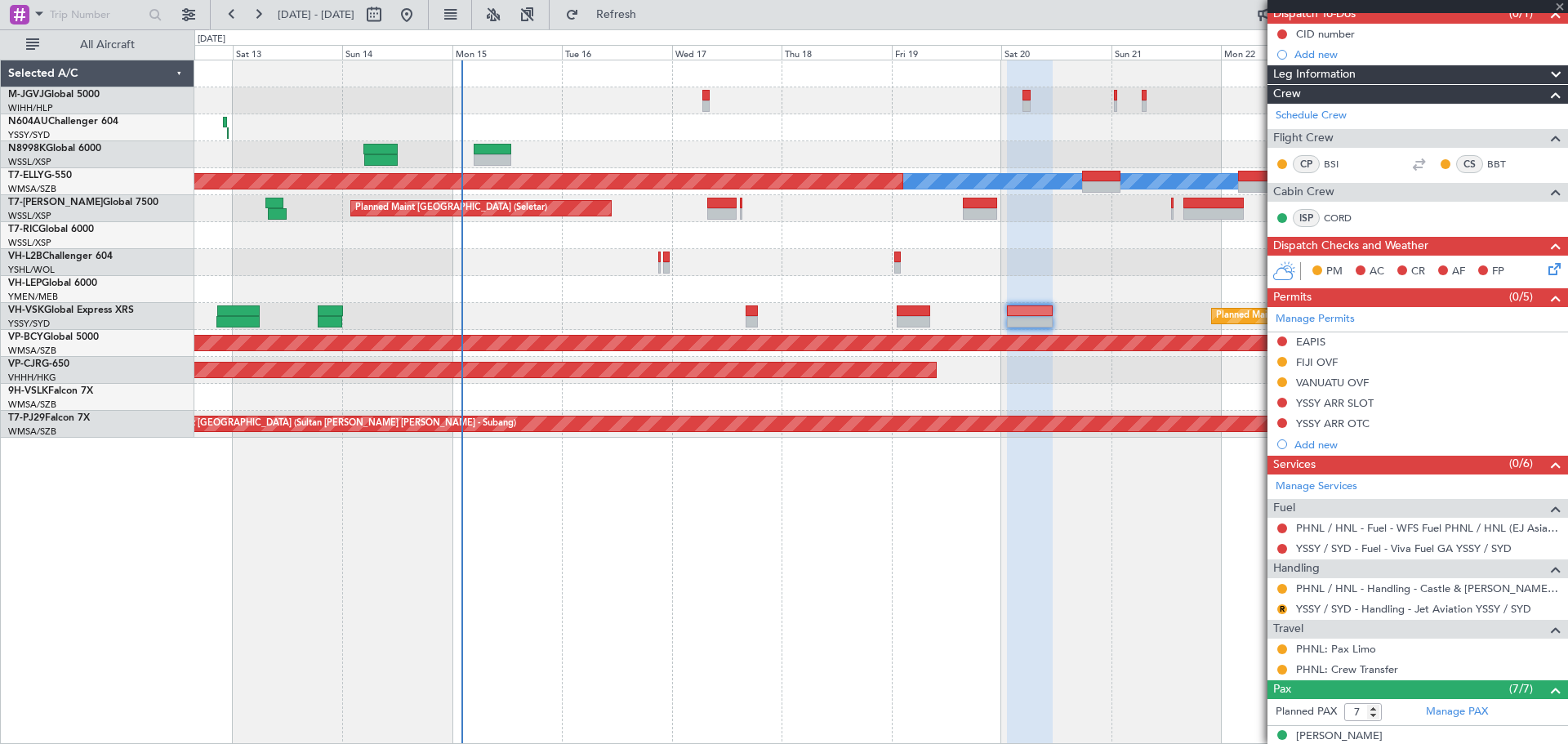
type input "+00:05"
type input "2"
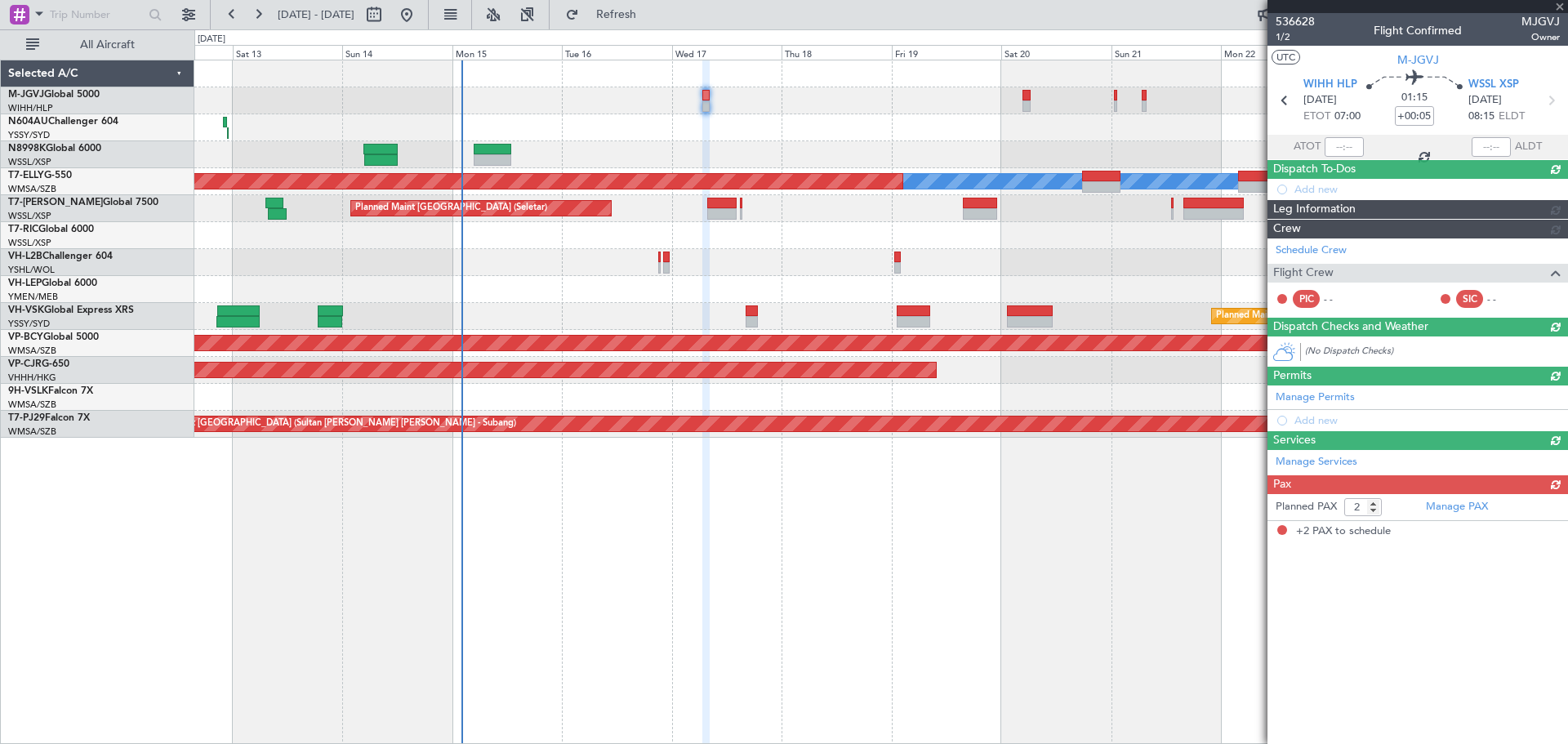
scroll to position [0, 0]
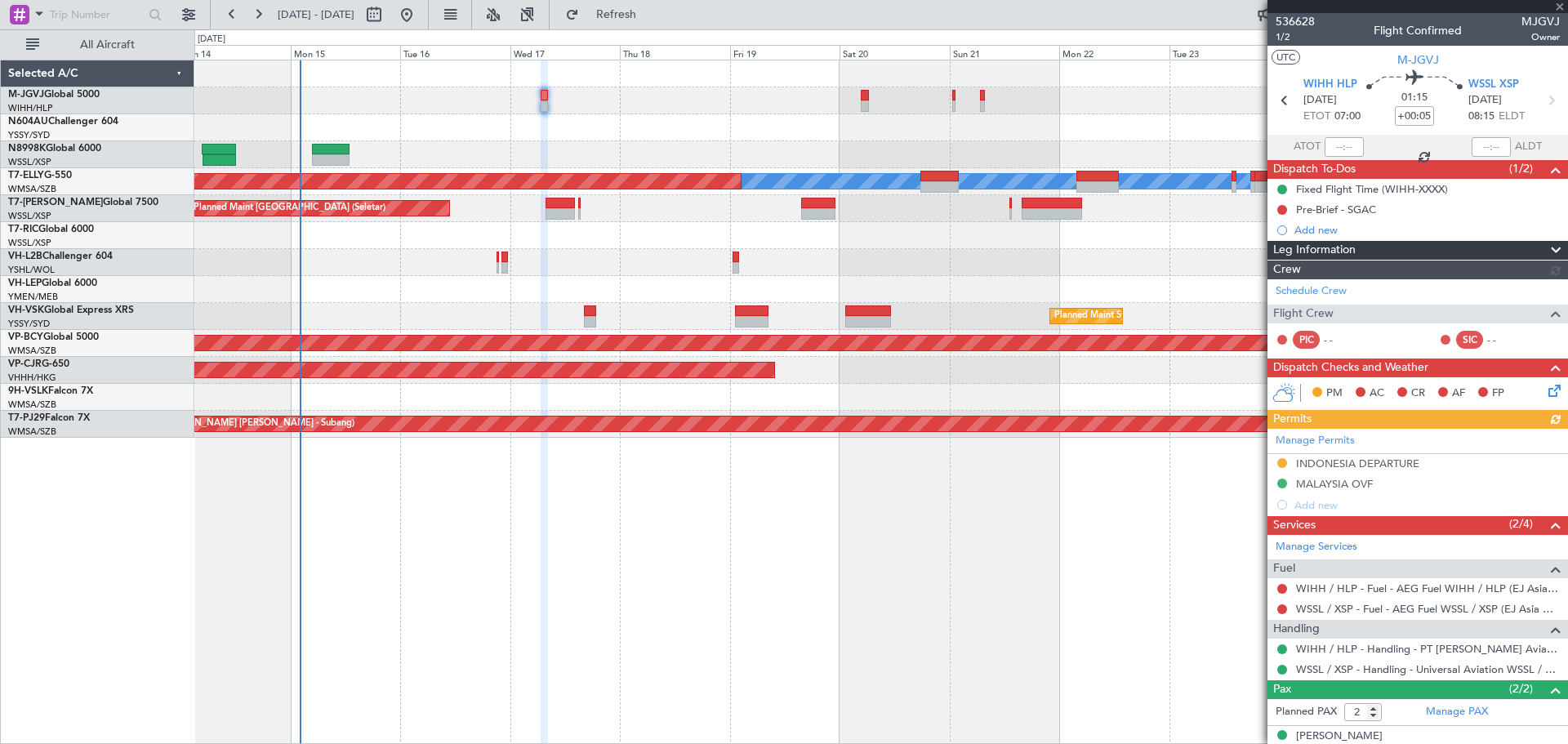
click at [740, 168] on div "Planned Maint [GEOGRAPHIC_DATA] (Seletar) [PERSON_NAME] Planned Maint [GEOGRAPH…" at bounding box center [880, 248] width 1373 height 377
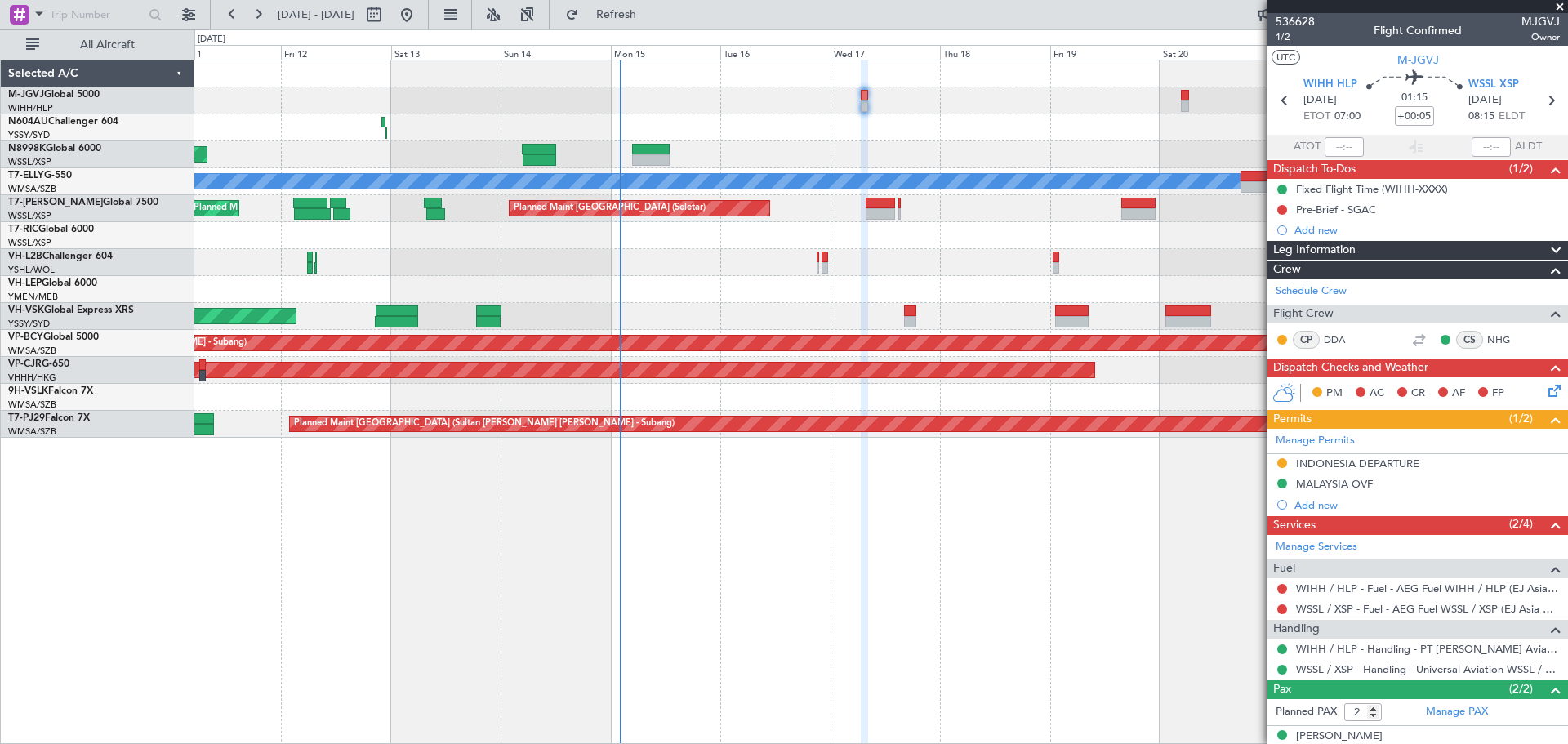
click at [704, 255] on div at bounding box center [880, 262] width 1373 height 27
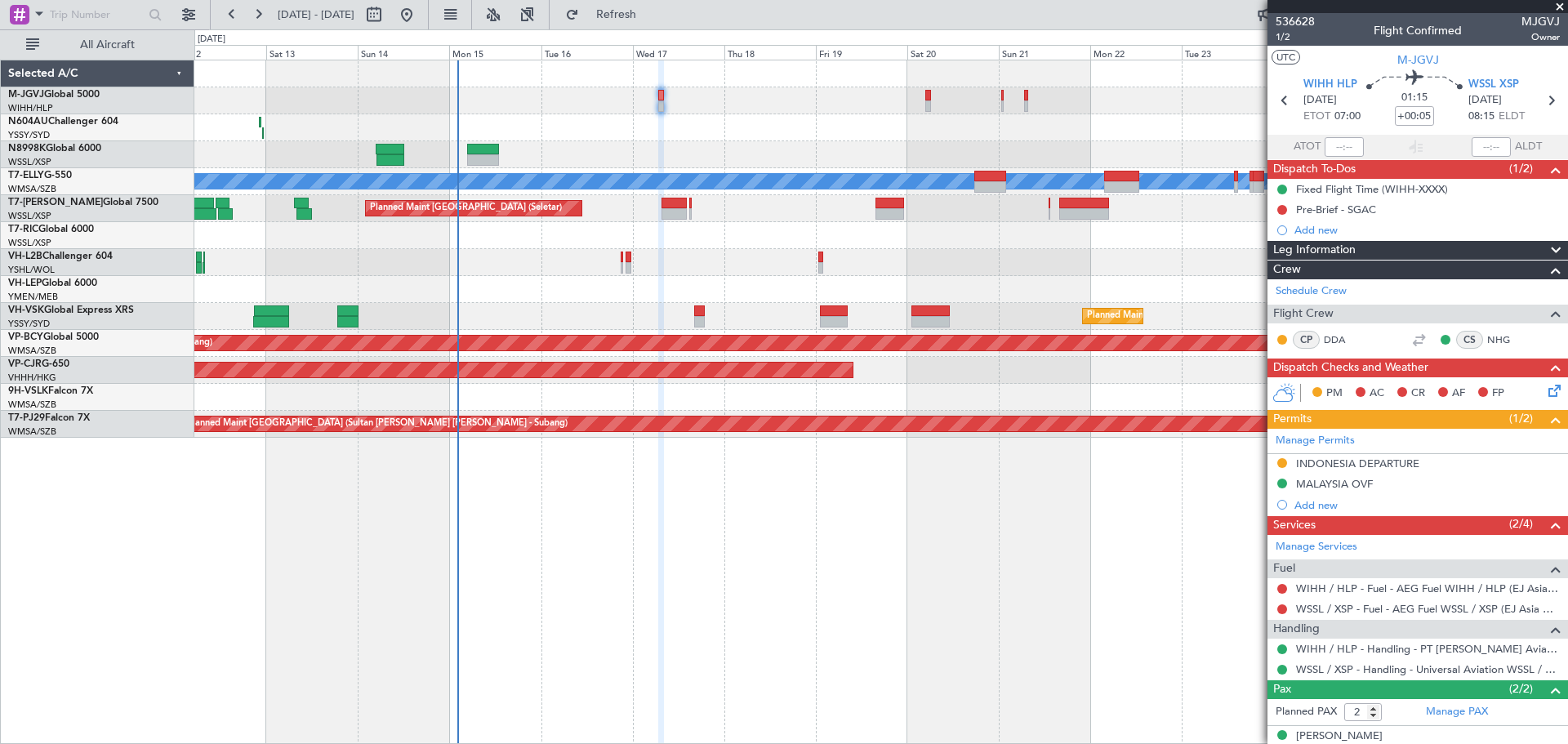
click at [553, 252] on div at bounding box center [880, 262] width 1373 height 27
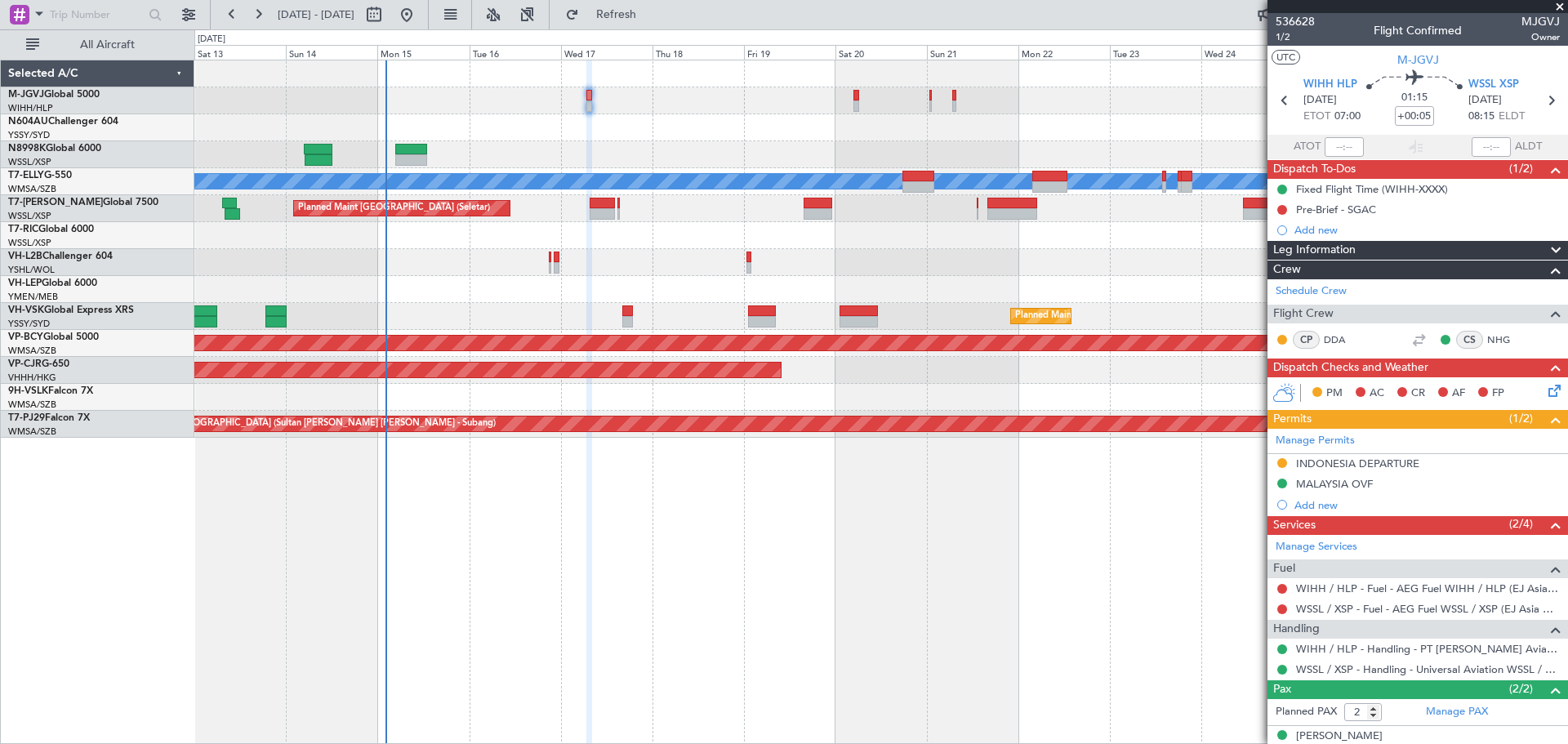
click at [1074, 231] on div "Planned Maint [GEOGRAPHIC_DATA] (Seletar) Planned Maint [GEOGRAPHIC_DATA] ([GEO…" at bounding box center [880, 248] width 1373 height 377
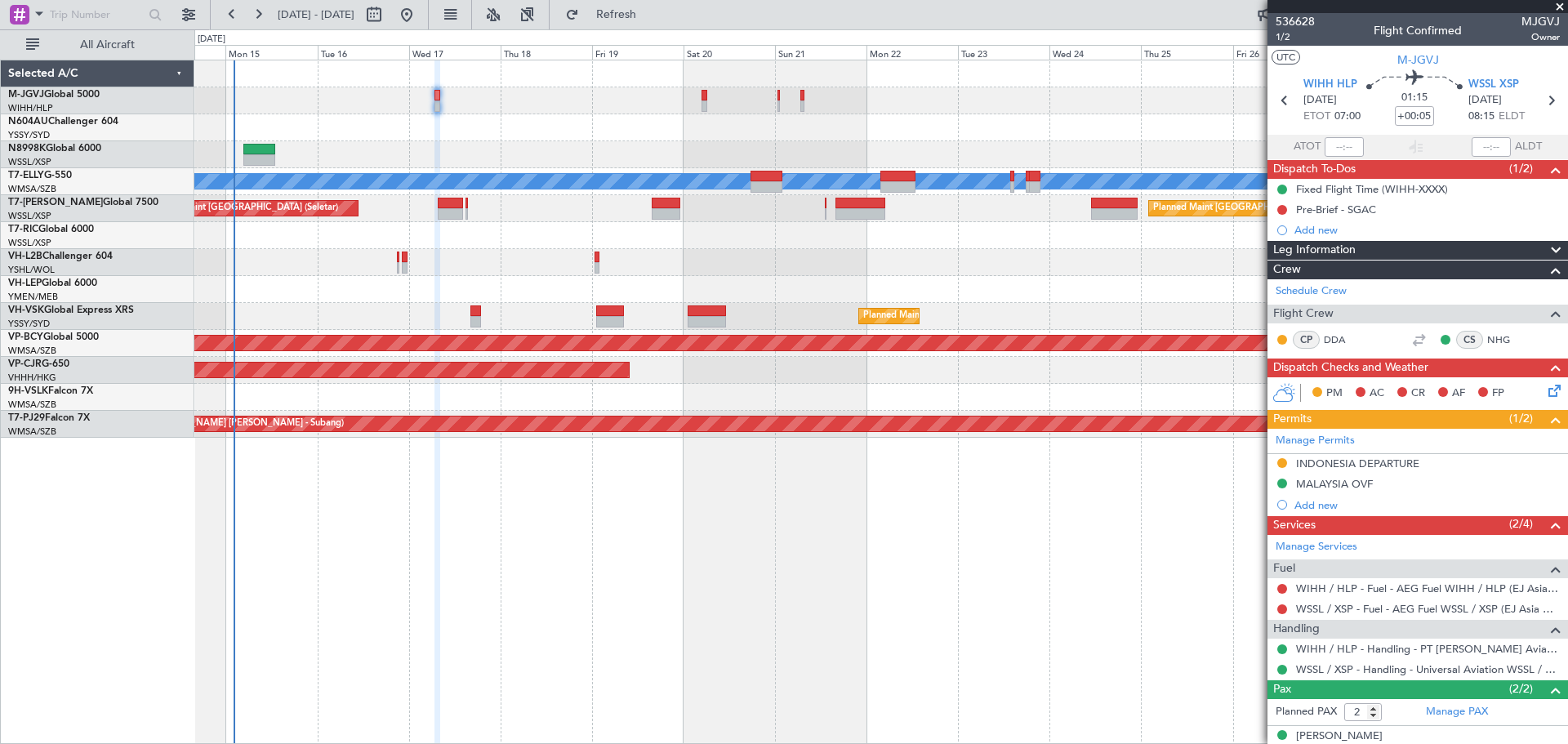
click at [978, 281] on div "Planned Maint [GEOGRAPHIC_DATA] (Seletar) Planned Maint [GEOGRAPHIC_DATA] ([GEO…" at bounding box center [880, 248] width 1373 height 377
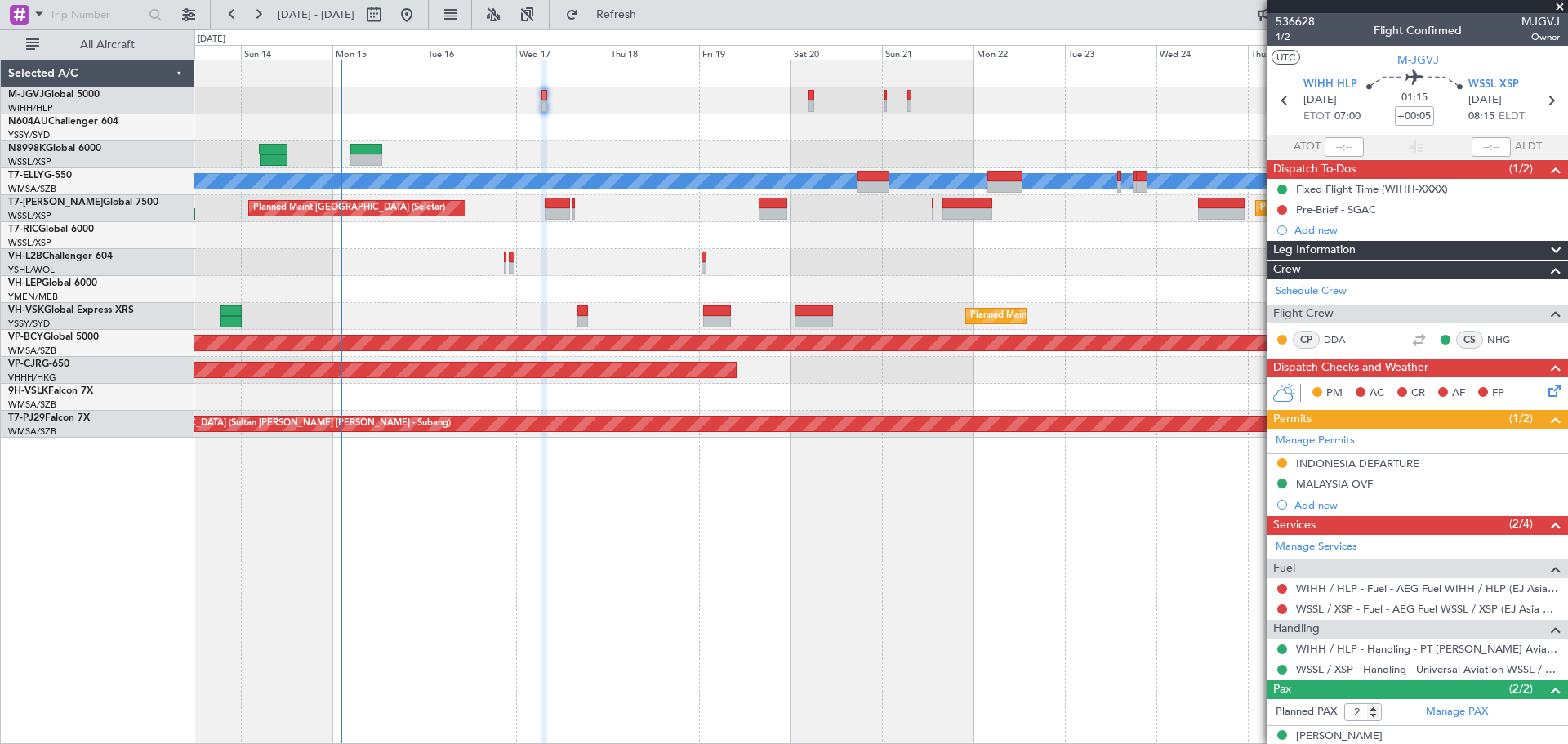
click at [827, 248] on div at bounding box center [880, 235] width 1373 height 27
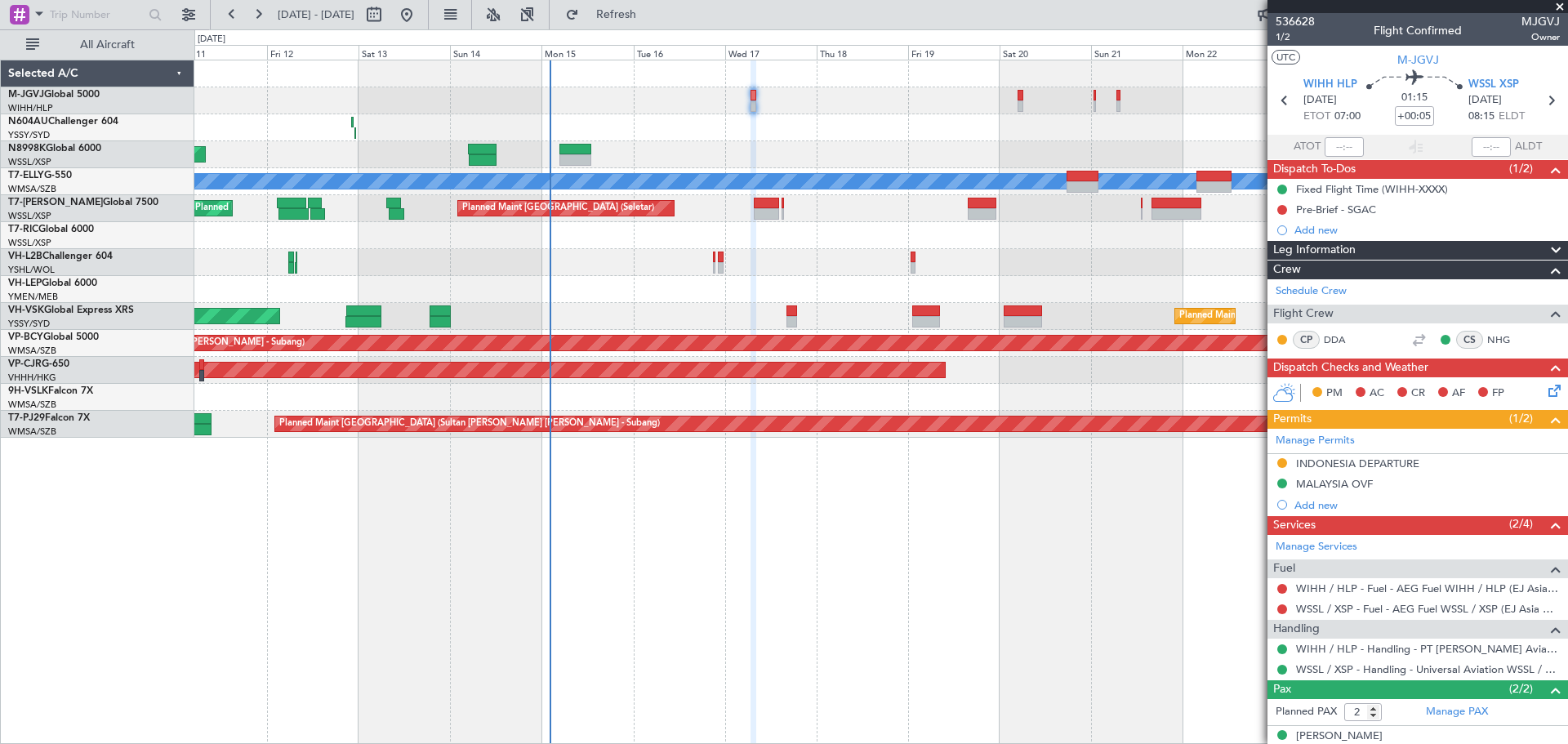
click at [650, 116] on div at bounding box center [880, 127] width 1373 height 27
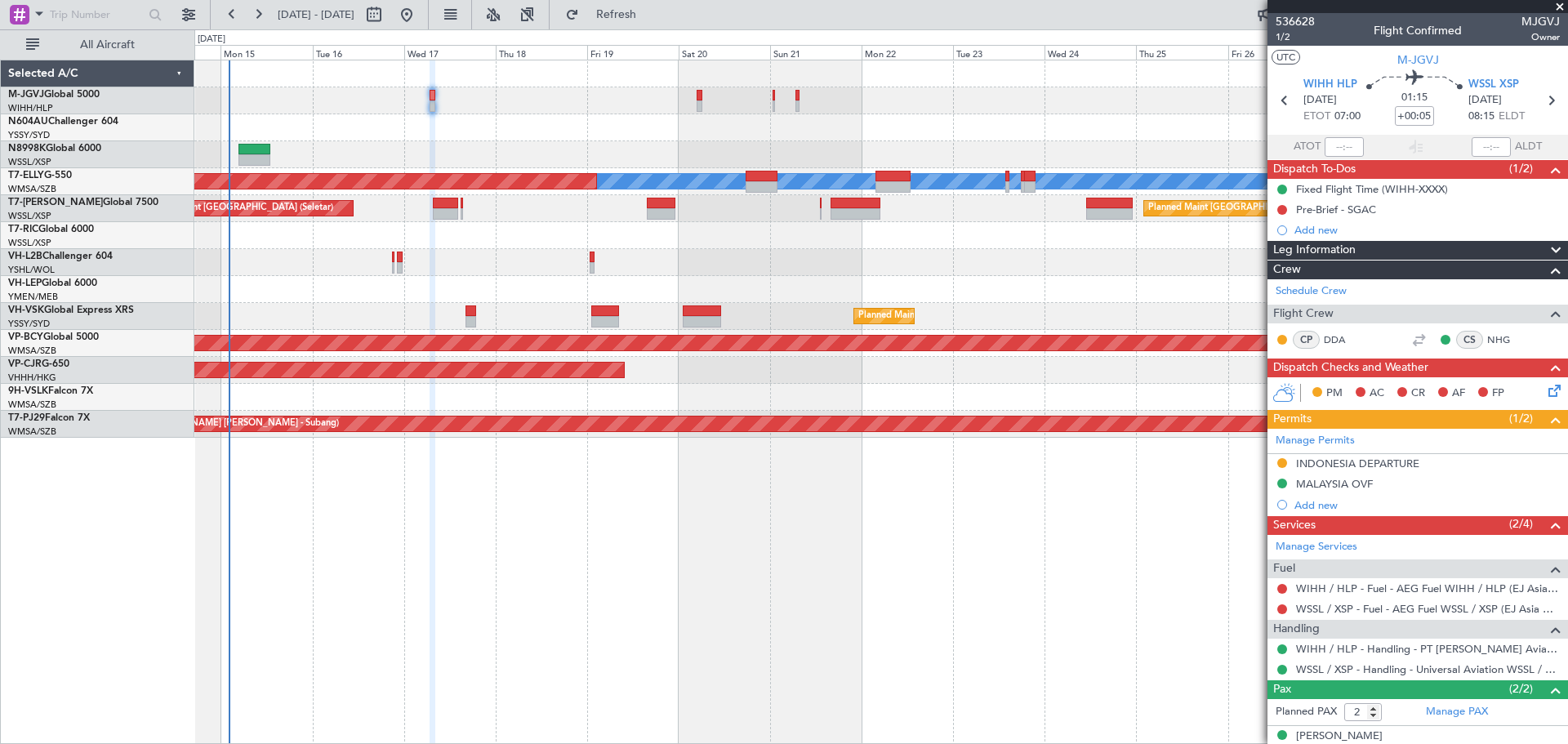
click at [770, 277] on div "Planned Maint [GEOGRAPHIC_DATA] (Seletar) [PERSON_NAME] Planned Maint [GEOGRAPH…" at bounding box center [880, 248] width 1373 height 377
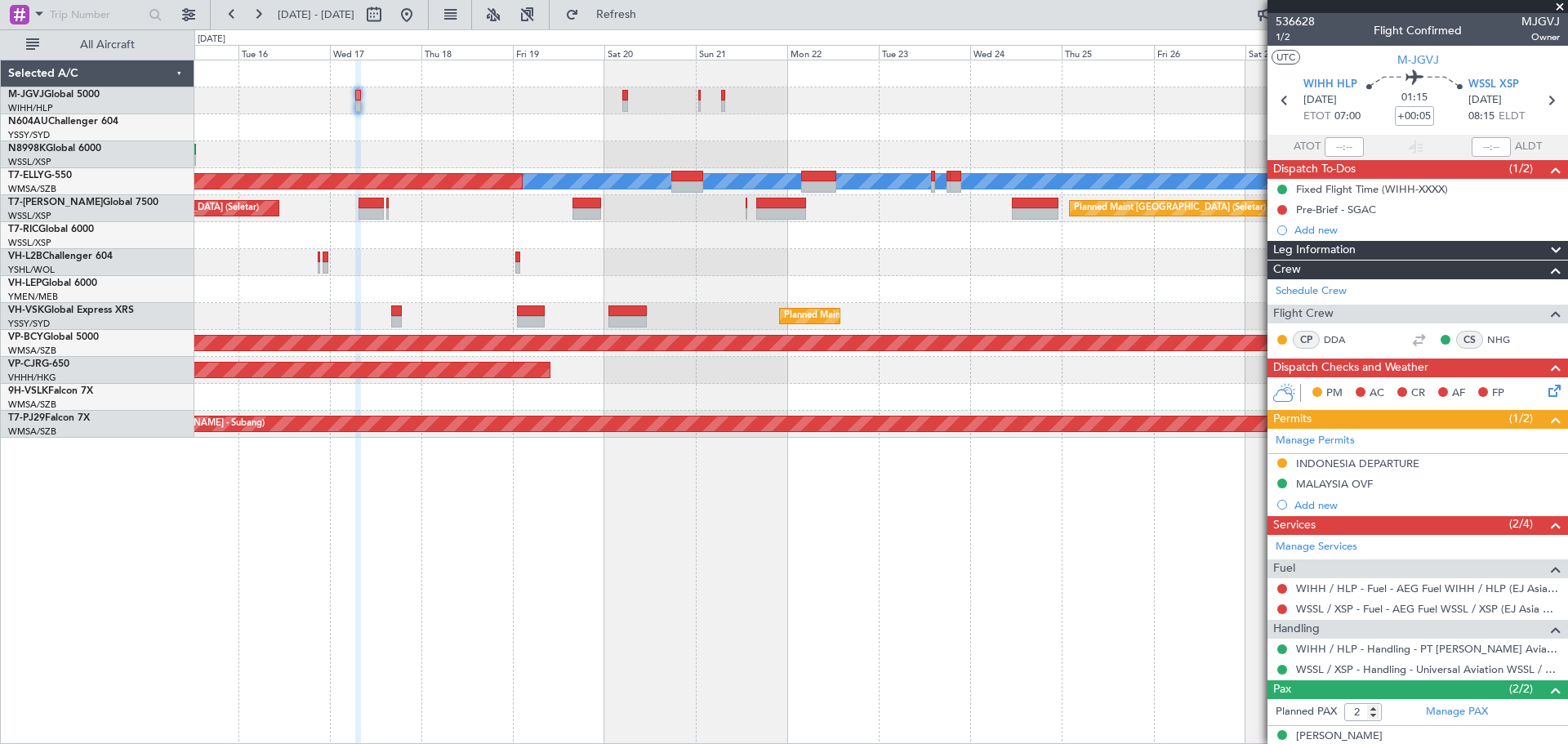
click at [710, 260] on div at bounding box center [880, 262] width 1373 height 27
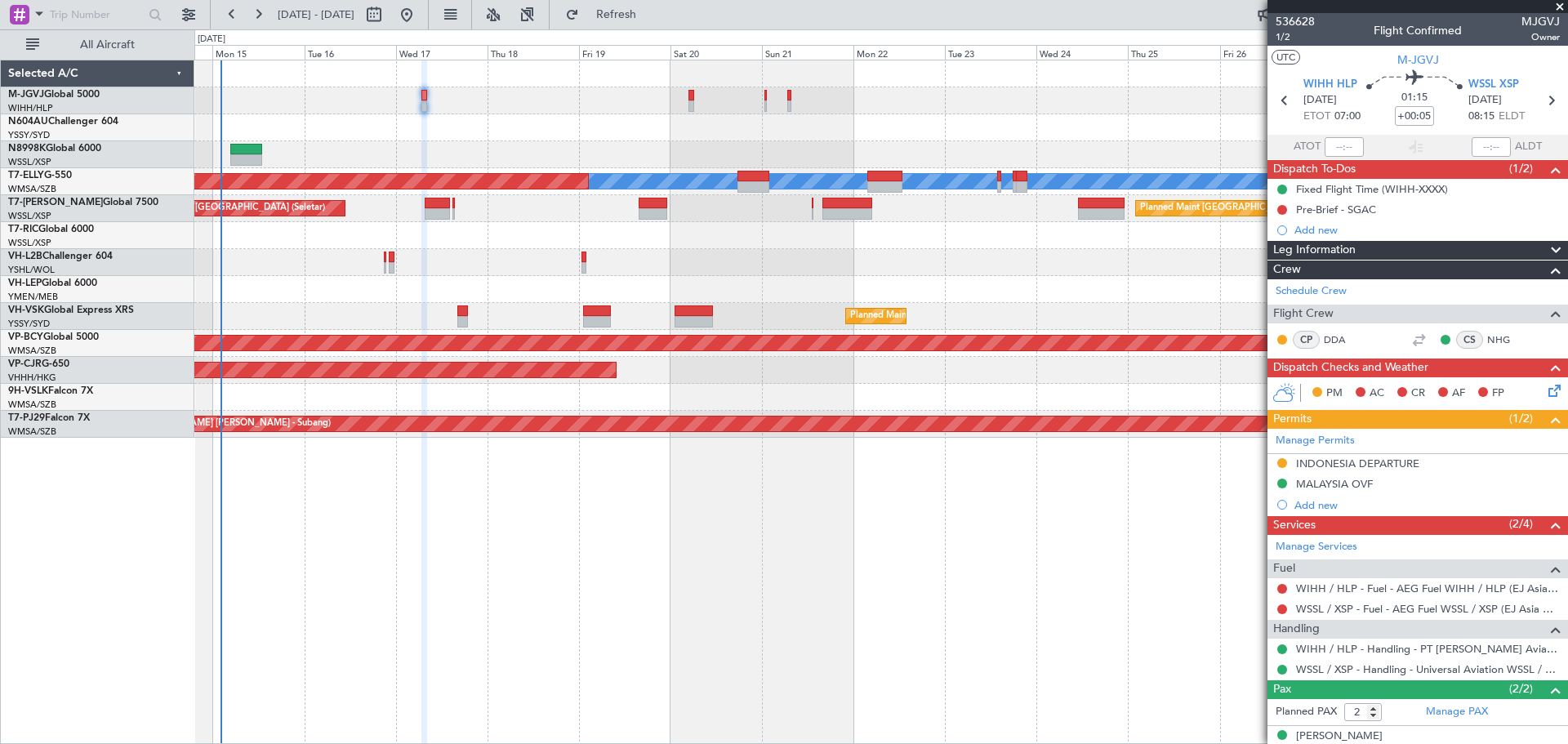
click at [750, 251] on div "Planned Maint [GEOGRAPHIC_DATA] (Seletar) [PERSON_NAME] Planned Maint [GEOGRAPH…" at bounding box center [880, 248] width 1373 height 377
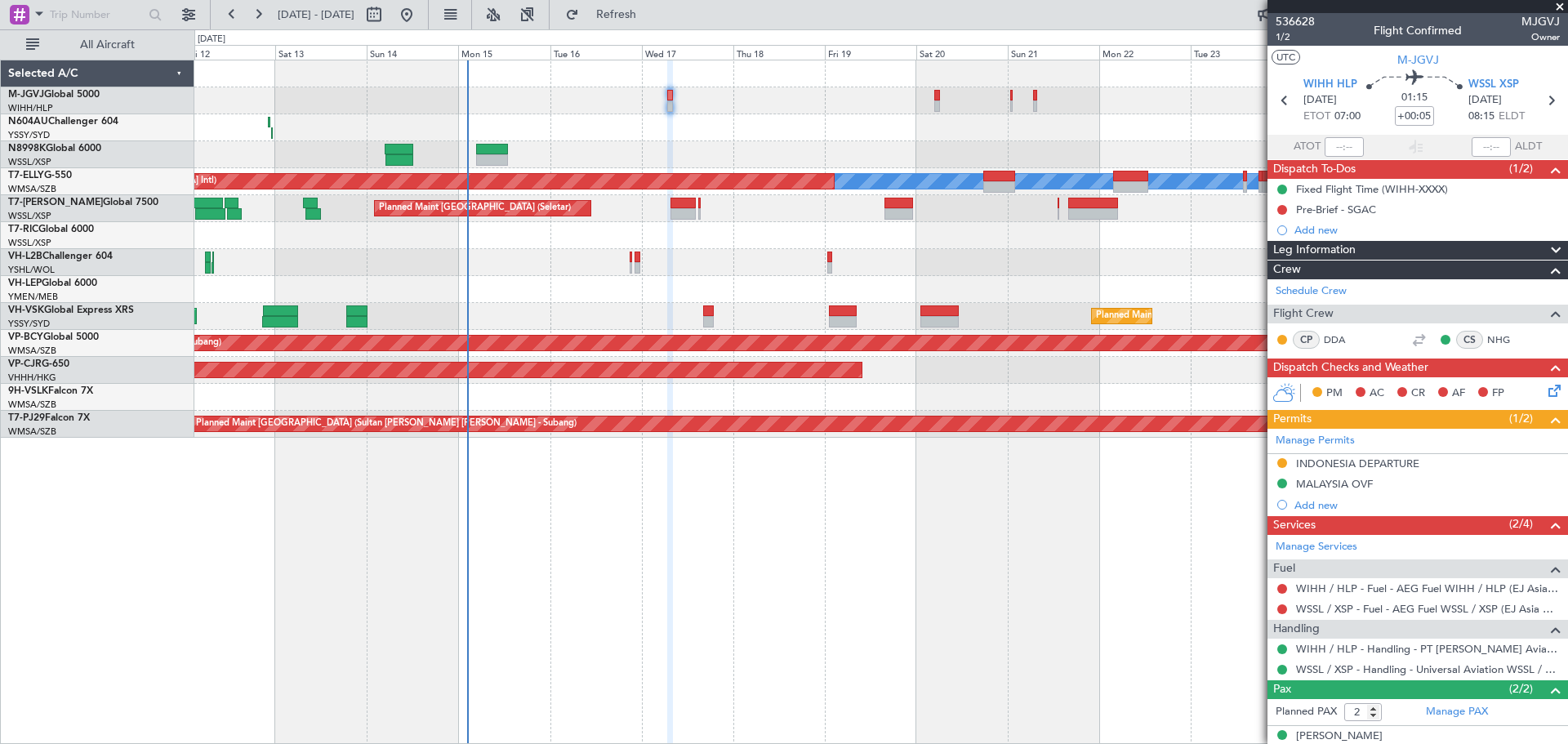
click at [486, 283] on div "Unplanned Maint Wichita (Wichita Mid-continent)" at bounding box center [880, 289] width 1373 height 27
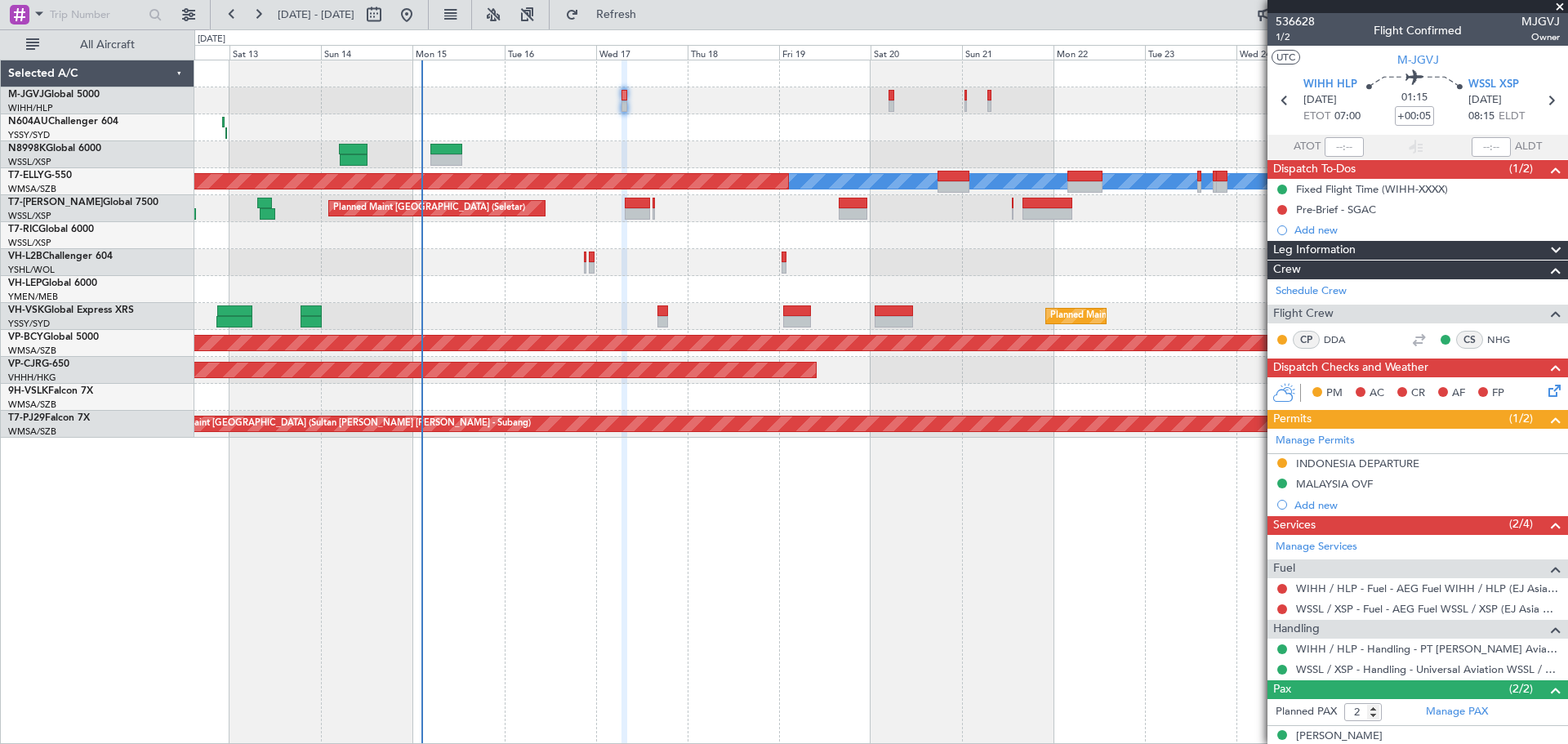
click at [883, 270] on div at bounding box center [880, 262] width 1373 height 27
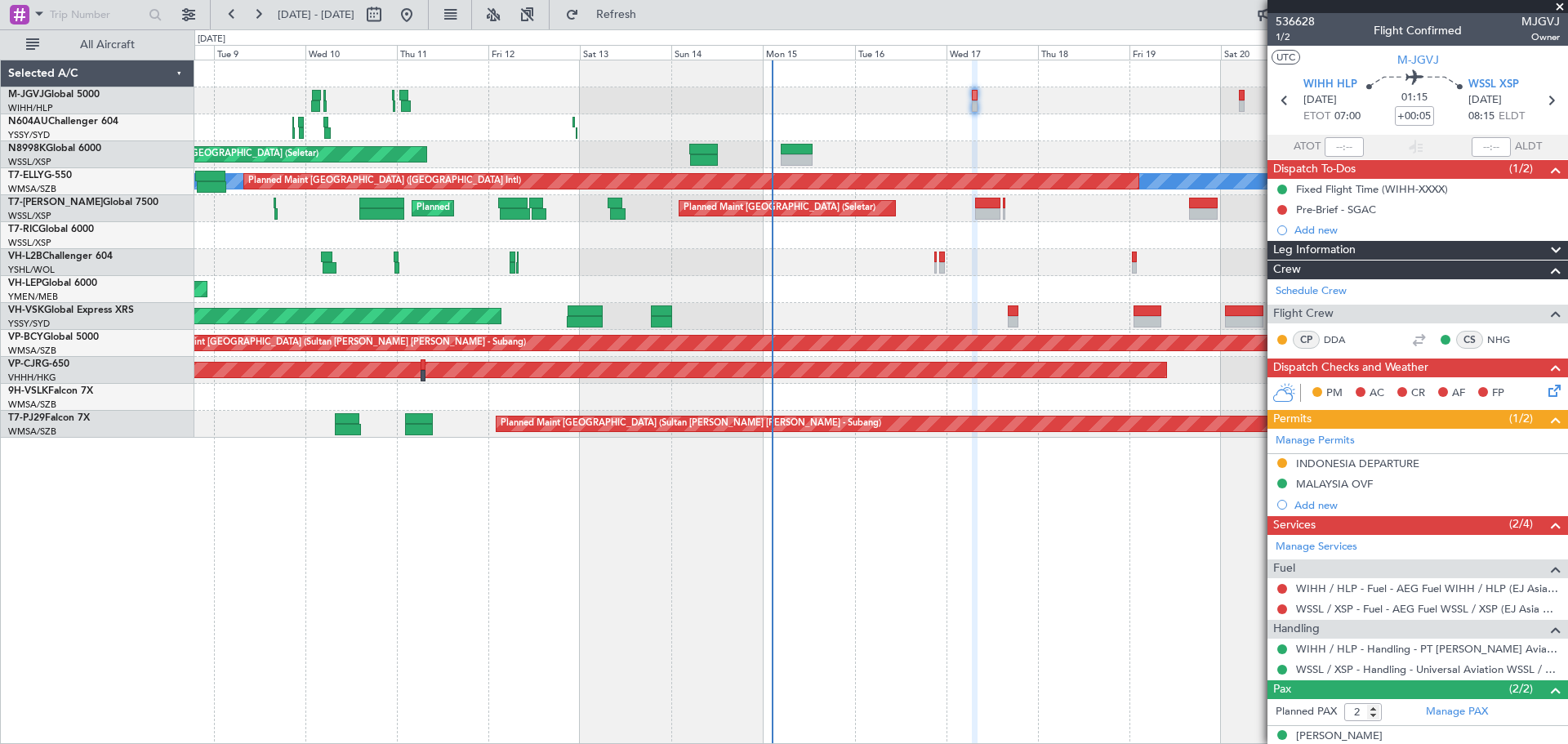
click at [823, 396] on div "Planned Maint [GEOGRAPHIC_DATA] (Seletar) Planned Maint [GEOGRAPHIC_DATA] (Sele…" at bounding box center [880, 248] width 1373 height 377
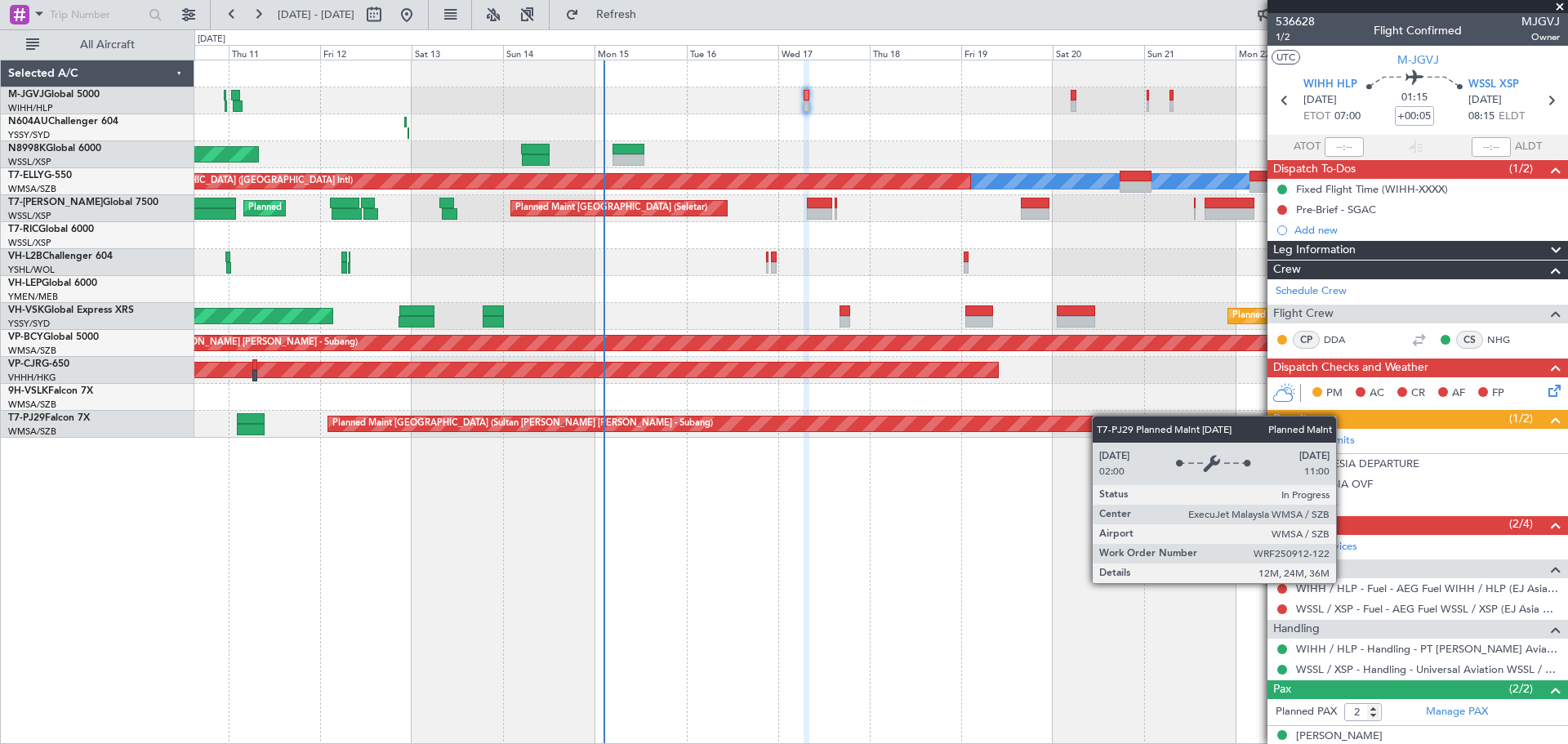
click at [1028, 424] on div "Planned Maint [GEOGRAPHIC_DATA] (Seletar) [PERSON_NAME] Planned Maint [GEOGRAPH…" at bounding box center [880, 248] width 1373 height 377
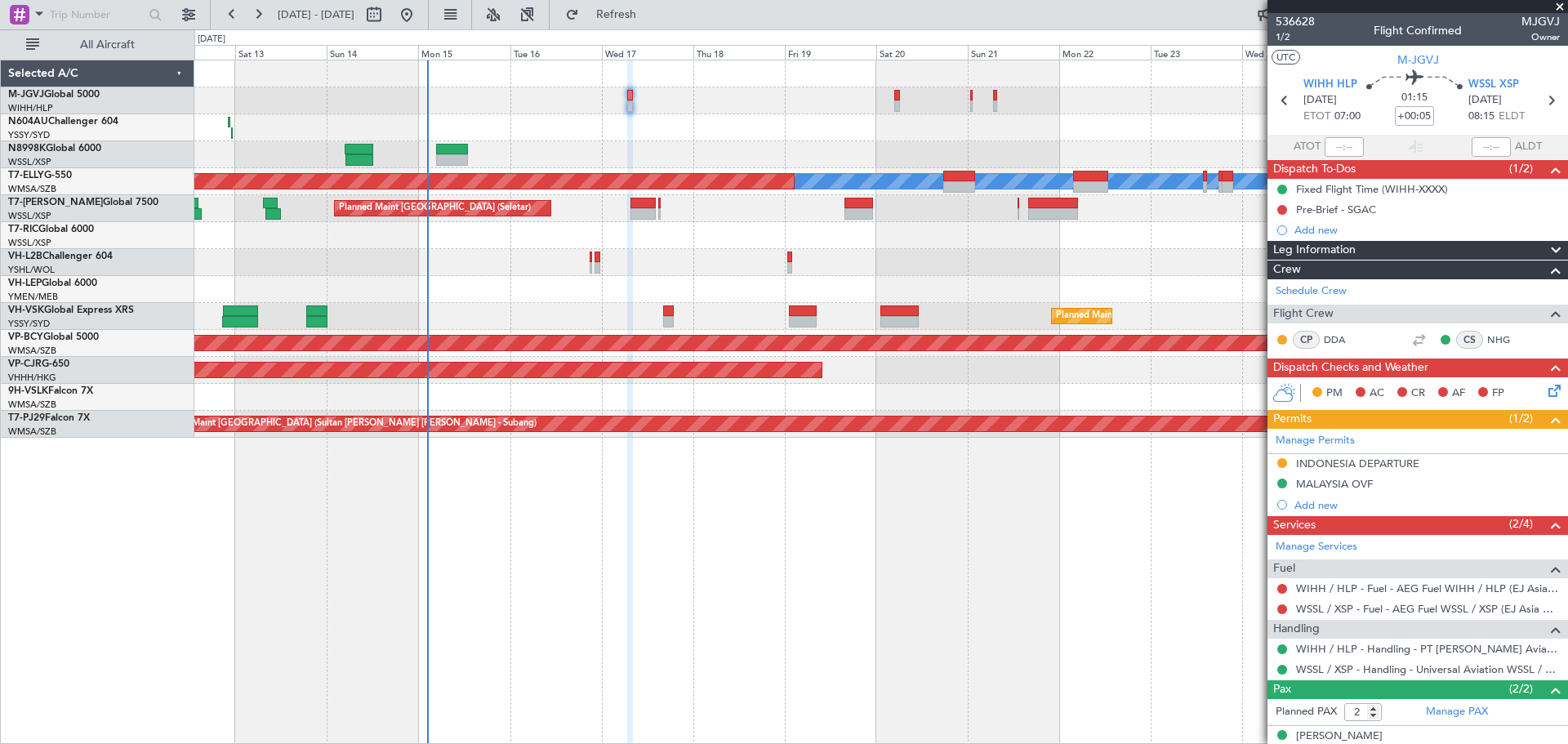
click at [926, 378] on div "Planned Maint [GEOGRAPHIC_DATA] ([GEOGRAPHIC_DATA] Intl)" at bounding box center [880, 370] width 1373 height 27
click at [1073, 386] on div "Planned Maint [GEOGRAPHIC_DATA] (Seletar) [PERSON_NAME] Planned Maint [GEOGRAPH…" at bounding box center [880, 248] width 1373 height 377
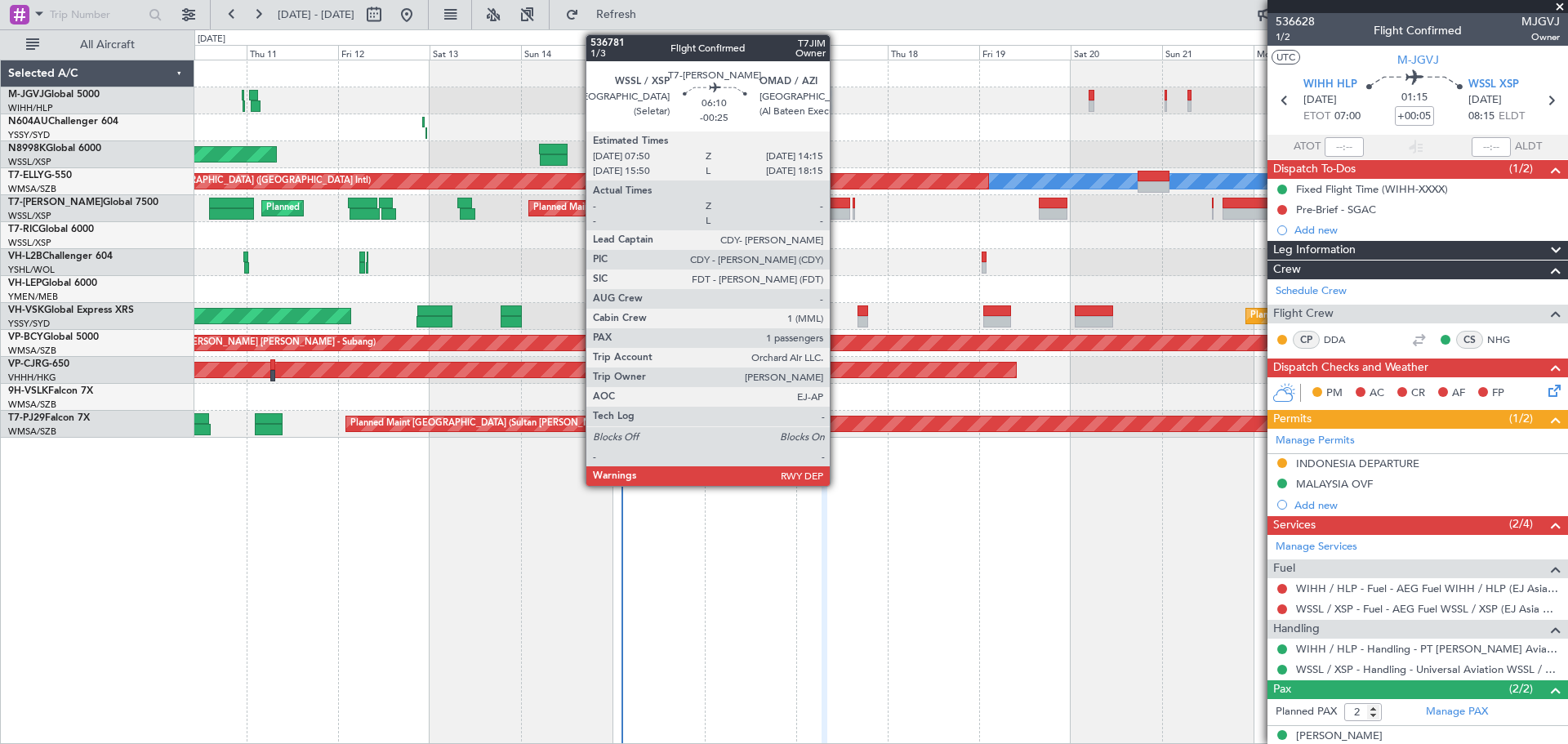
click at [837, 205] on div at bounding box center [837, 203] width 25 height 11
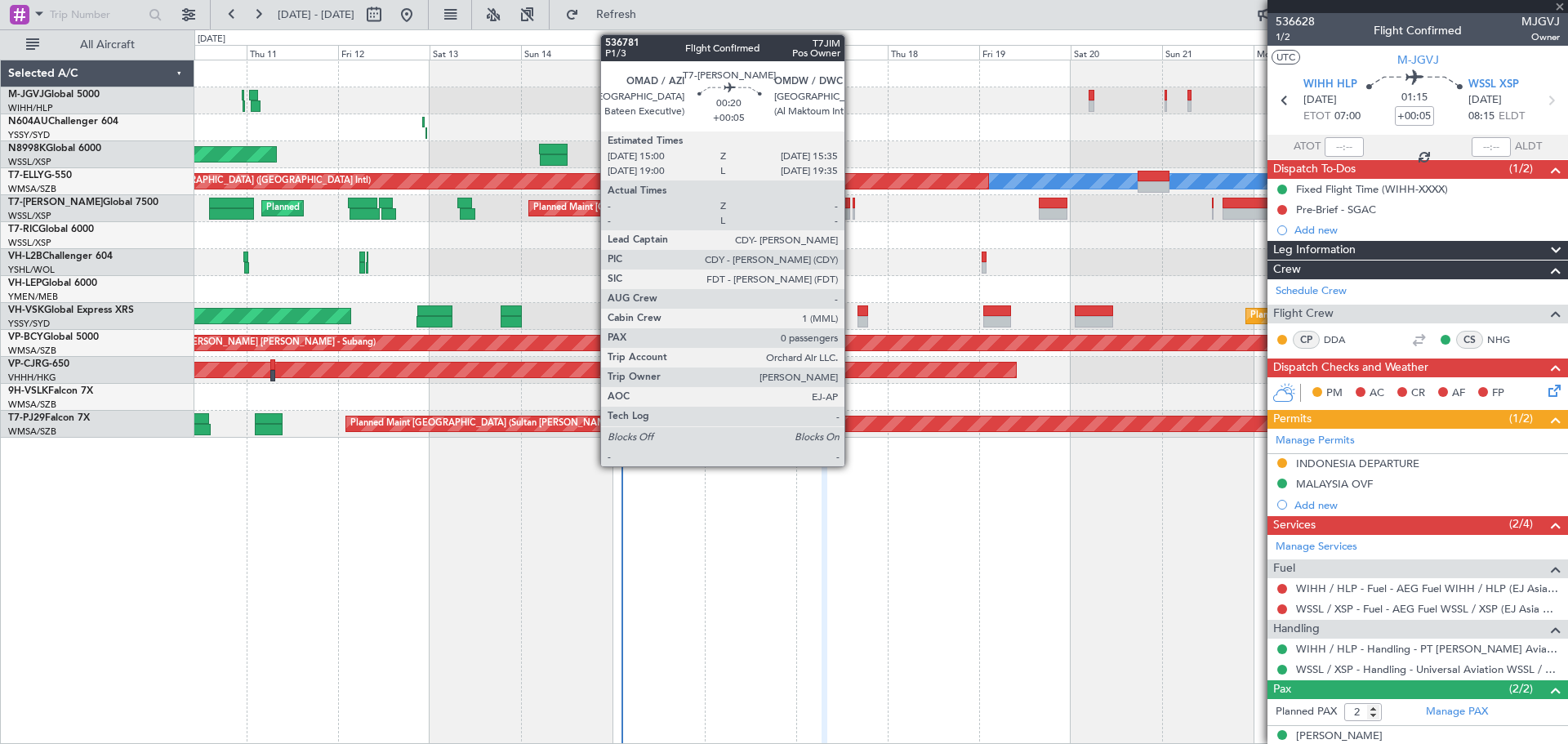
type input "-00:25"
type input "1"
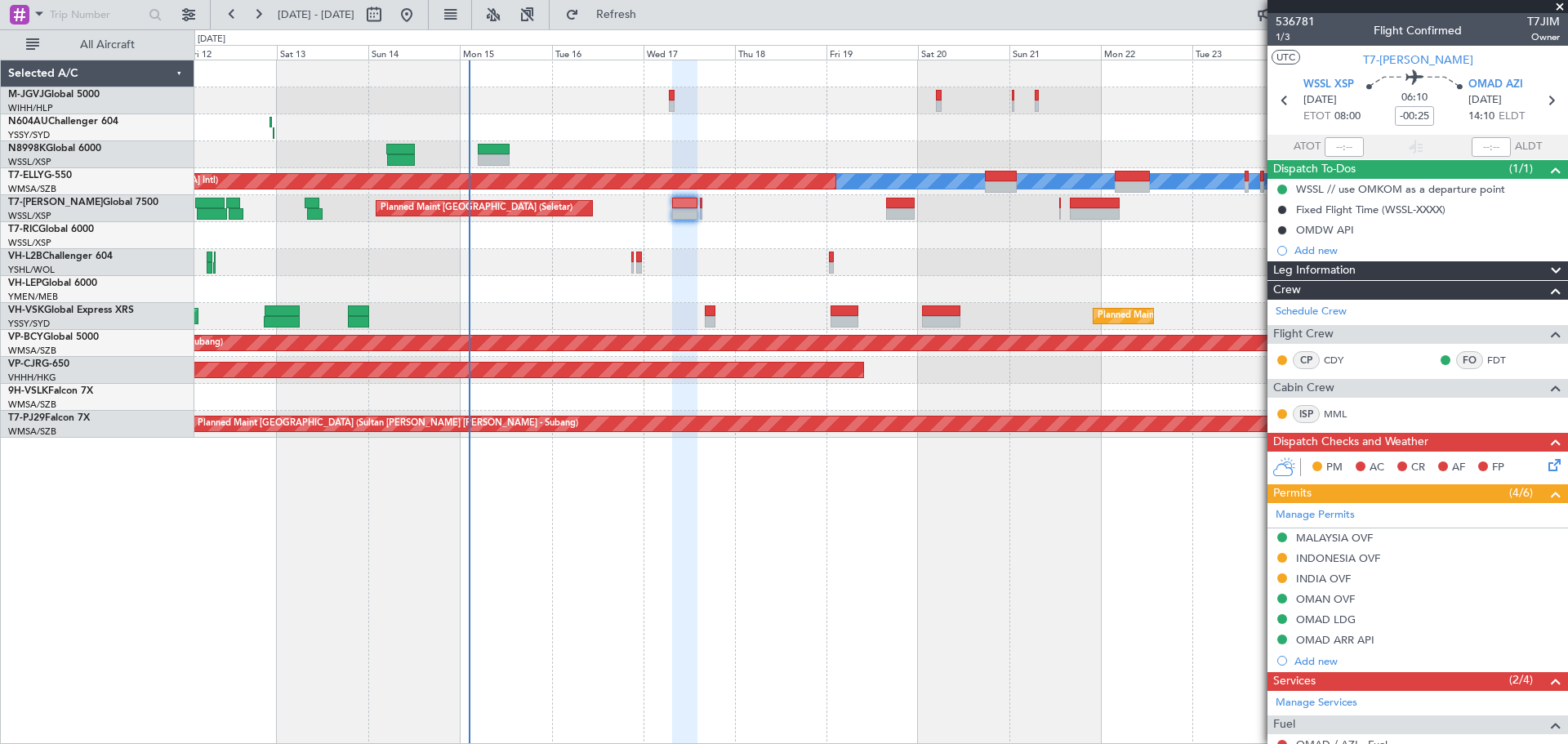
click at [984, 238] on div "Planned Maint [GEOGRAPHIC_DATA] (Seletar) [PERSON_NAME] Planned Maint [GEOGRAPH…" at bounding box center [880, 248] width 1373 height 377
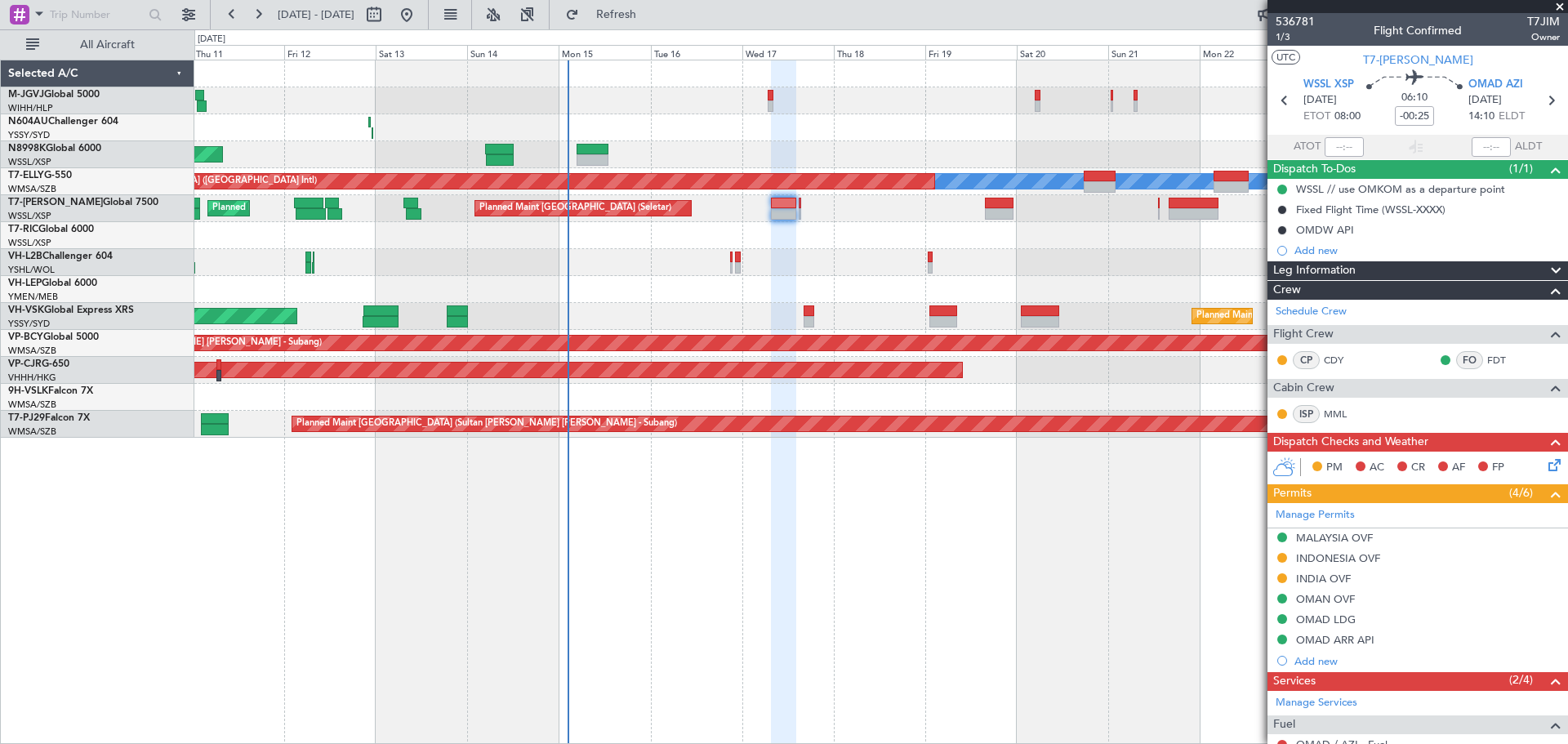
click at [727, 256] on div at bounding box center [880, 262] width 1373 height 27
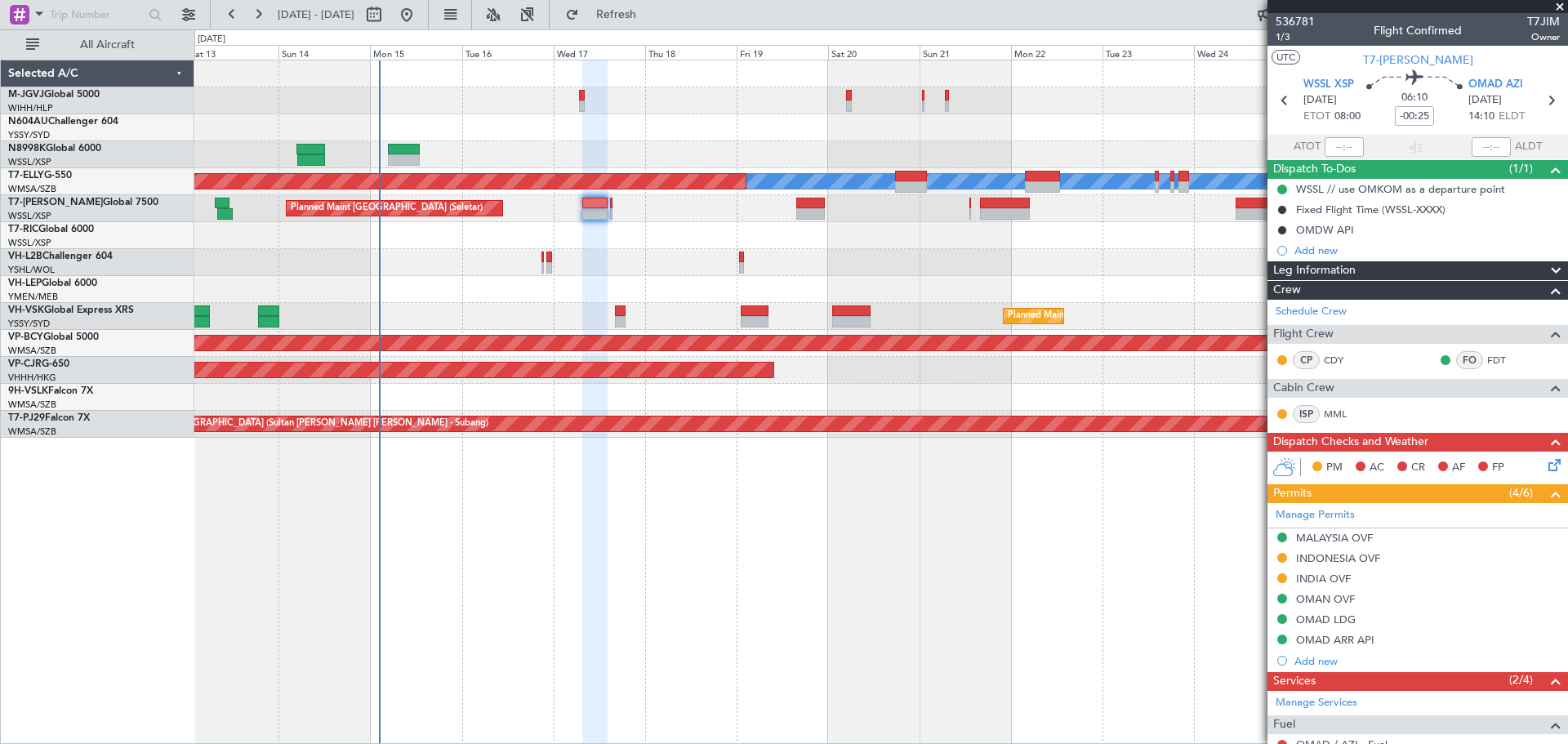
click at [911, 254] on div at bounding box center [880, 262] width 1373 height 27
click at [1028, 248] on div at bounding box center [880, 235] width 1373 height 27
